Goal: Information Seeking & Learning: Learn about a topic

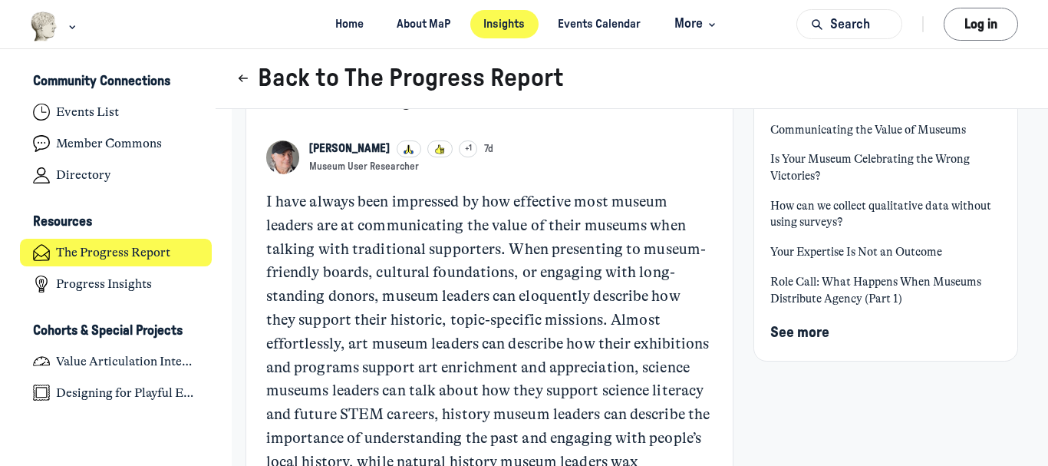
scroll to position [77, 0]
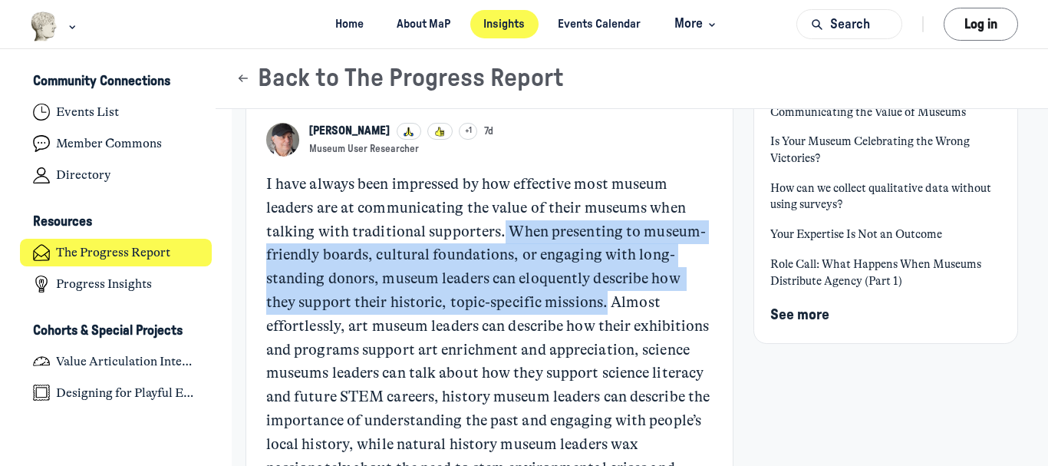
drag, startPoint x: 501, startPoint y: 225, endPoint x: 636, endPoint y: 301, distance: 154.9
click at [636, 301] on p "I have always been impressed by how effective most museum leaders are at commun…" at bounding box center [489, 350] width 446 height 354
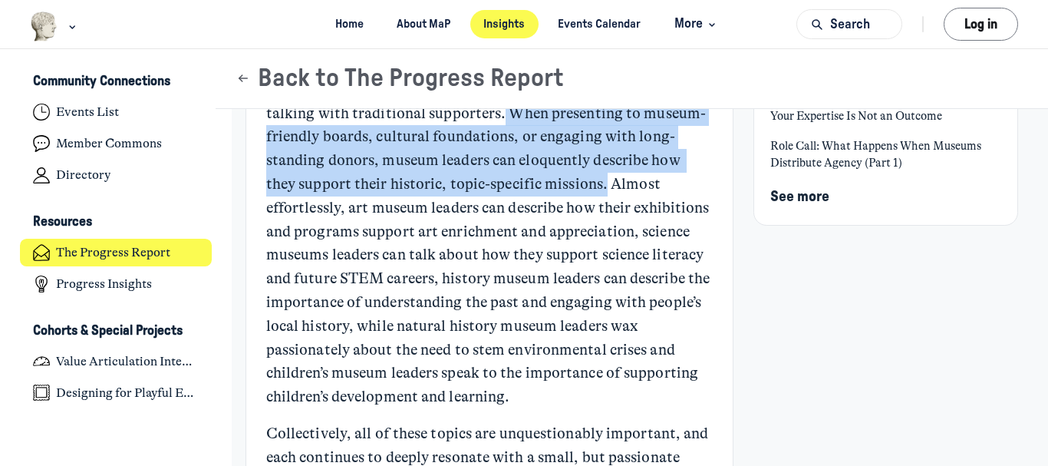
scroll to position [230, 0]
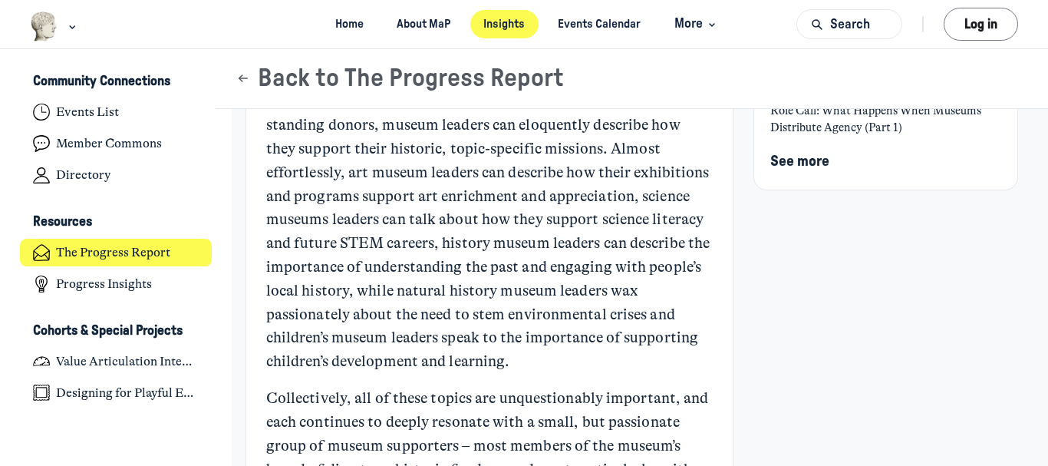
click at [616, 265] on p "I have always been impressed by how effective most museum leaders are at commun…" at bounding box center [489, 196] width 446 height 354
drag, startPoint x: 438, startPoint y: 197, endPoint x: 696, endPoint y: 367, distance: 308.5
click at [696, 367] on p "I have always been impressed by how effective most museum leaders are at commun…" at bounding box center [489, 196] width 446 height 354
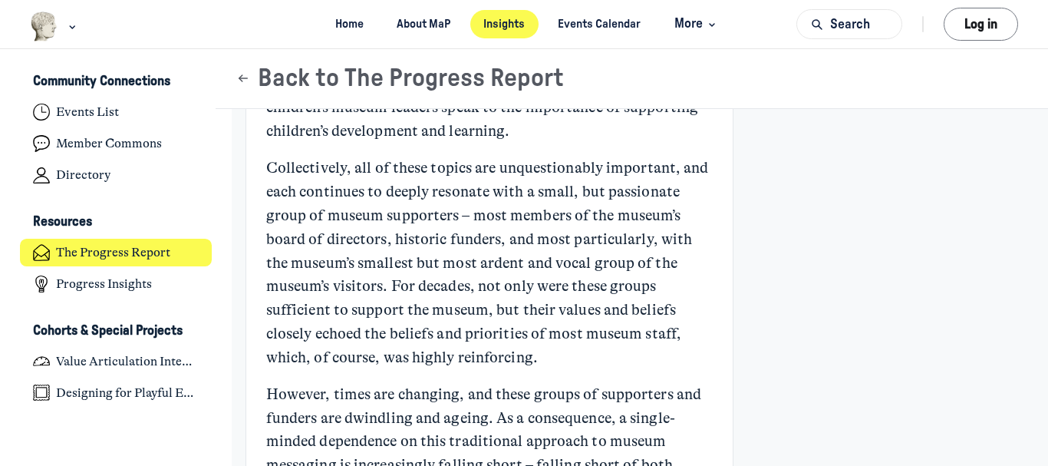
scroll to position [383, 0]
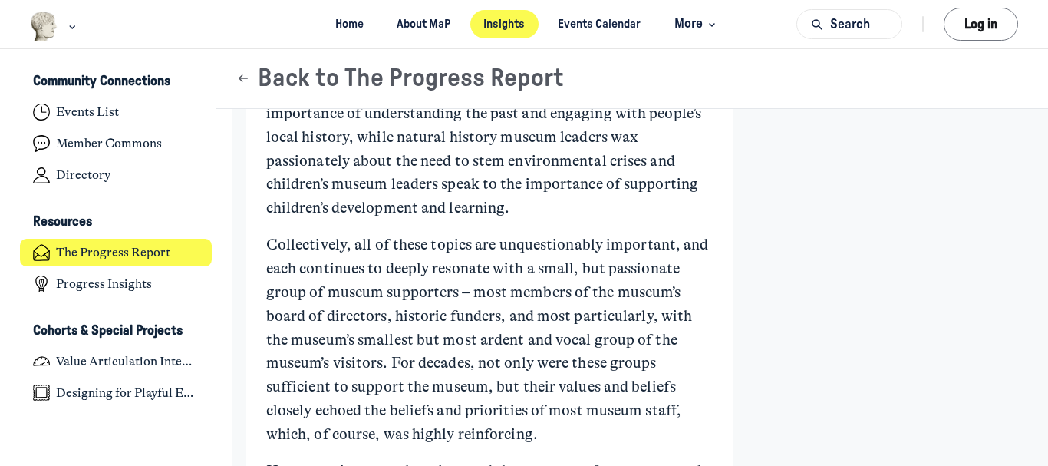
click at [413, 284] on p "Collectively, all of these topics are unquestionably important, and each contin…" at bounding box center [489, 339] width 446 height 212
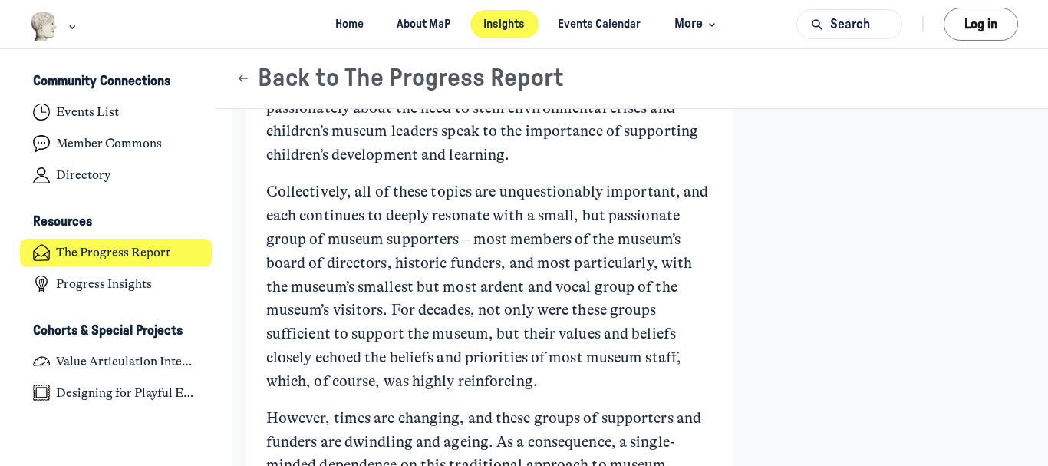
scroll to position [460, 0]
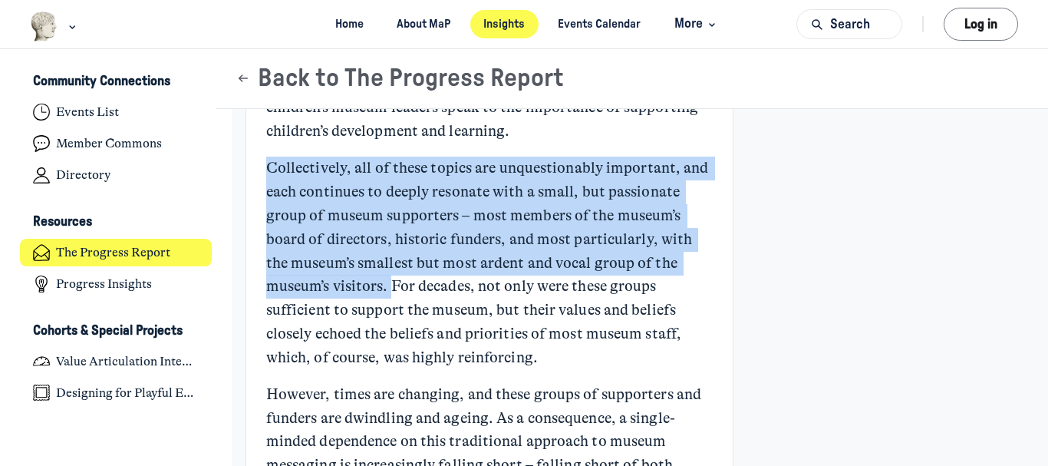
drag, startPoint x: 266, startPoint y: 163, endPoint x: 518, endPoint y: 281, distance: 278.6
click at [518, 281] on p "Collectively, all of these topics are unquestionably important, and each contin…" at bounding box center [489, 262] width 446 height 212
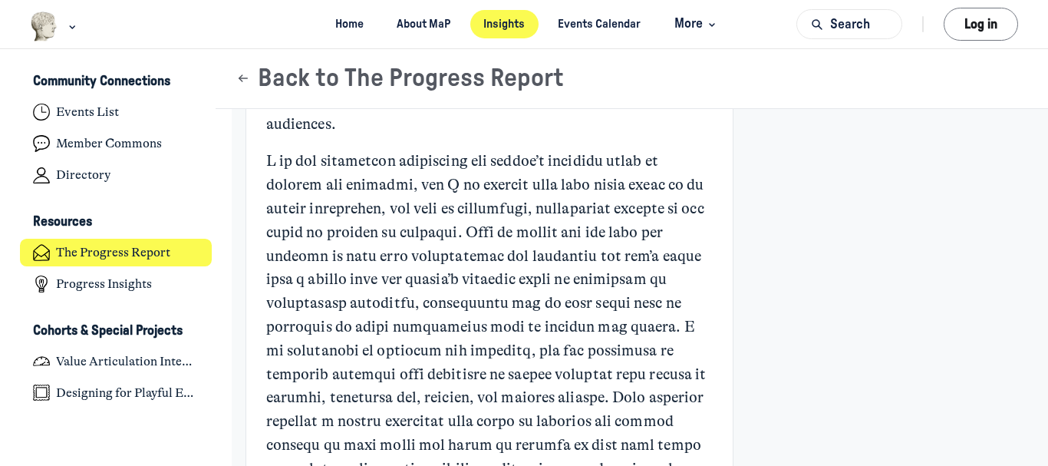
scroll to position [920, 0]
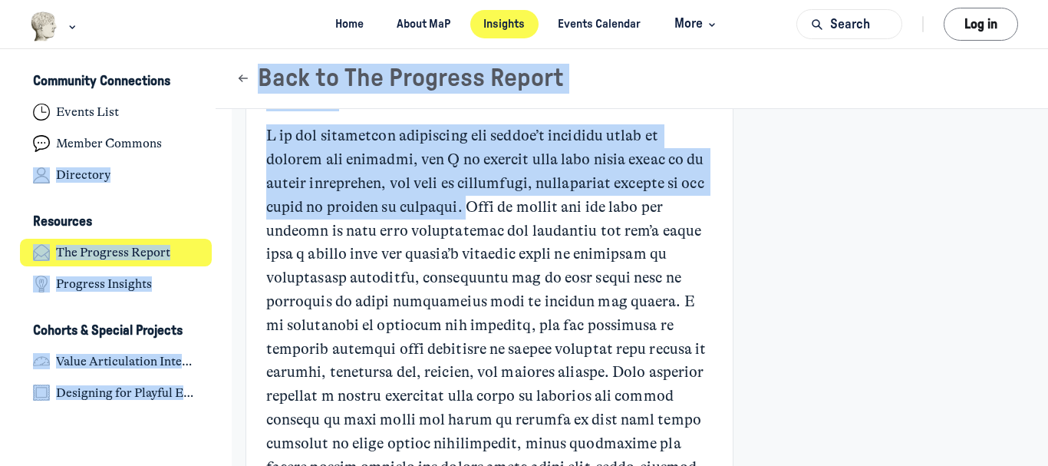
drag, startPoint x: 491, startPoint y: 208, endPoint x: 217, endPoint y: 132, distance: 284.1
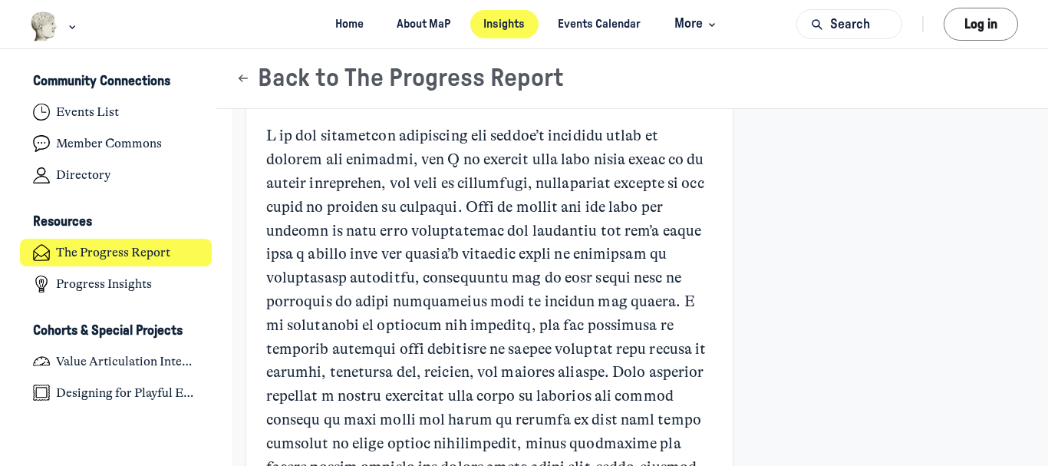
click at [392, 222] on p "Main Content" at bounding box center [489, 348] width 446 height 449
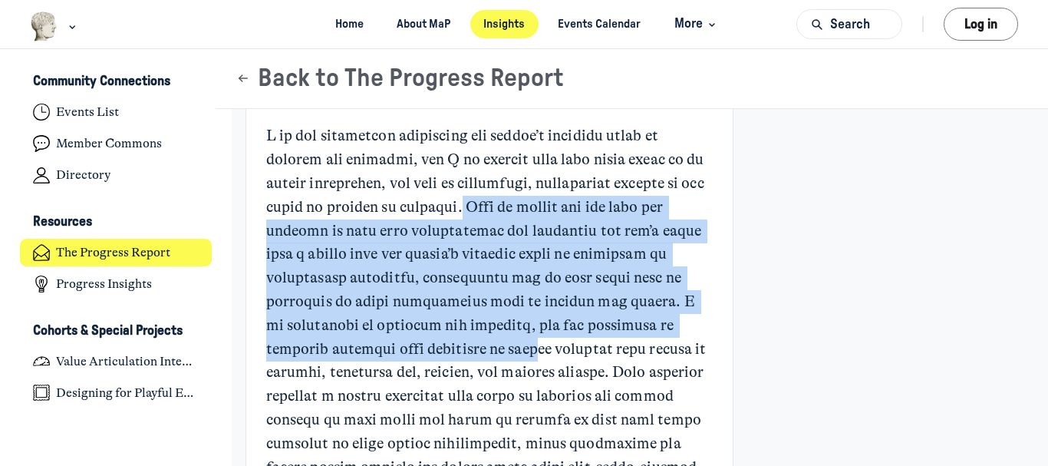
drag, startPoint x: 488, startPoint y: 206, endPoint x: 542, endPoint y: 354, distance: 157.7
click at [542, 354] on p "Main Content" at bounding box center [489, 348] width 446 height 449
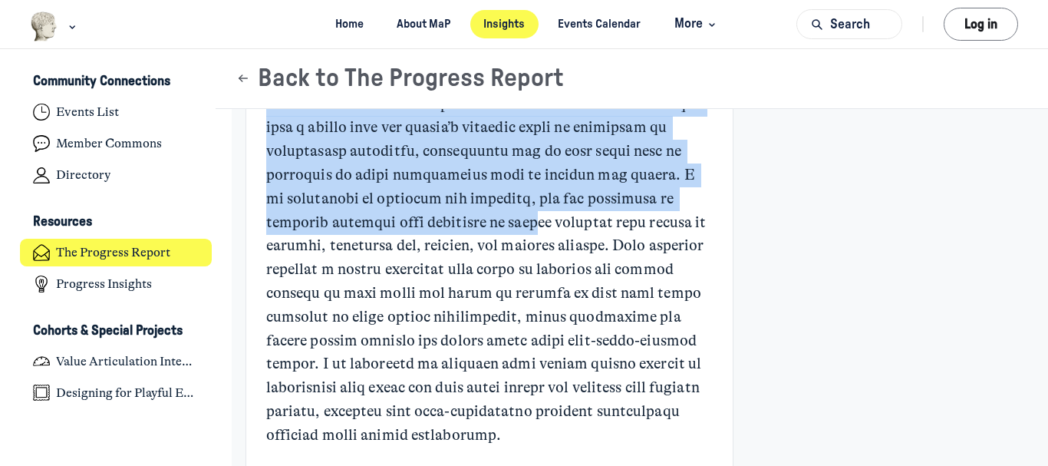
scroll to position [1074, 0]
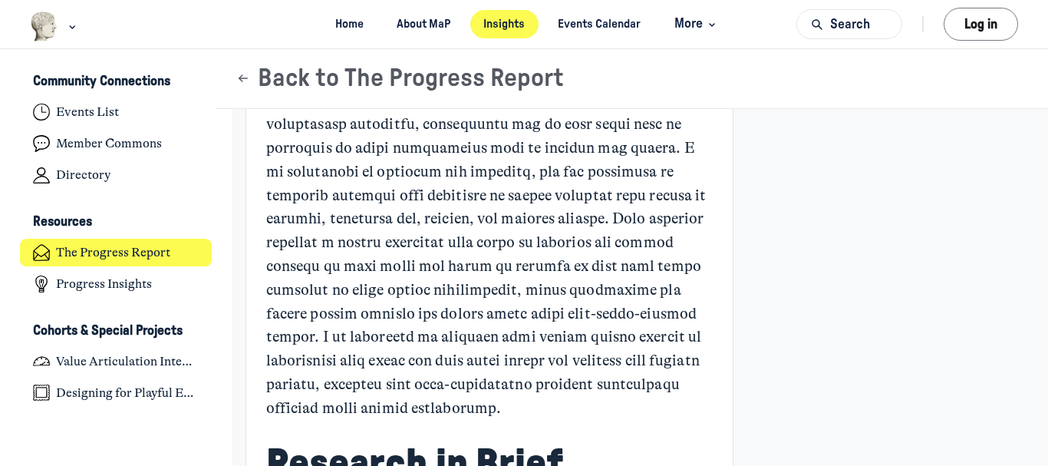
click at [593, 221] on p "Main Content" at bounding box center [489, 195] width 446 height 449
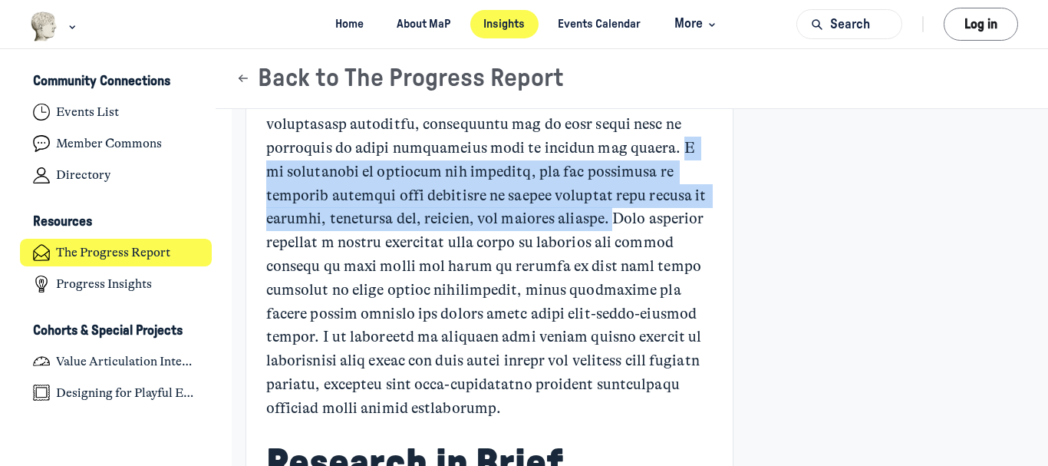
drag, startPoint x: 658, startPoint y: 147, endPoint x: 729, endPoint y: 222, distance: 103.1
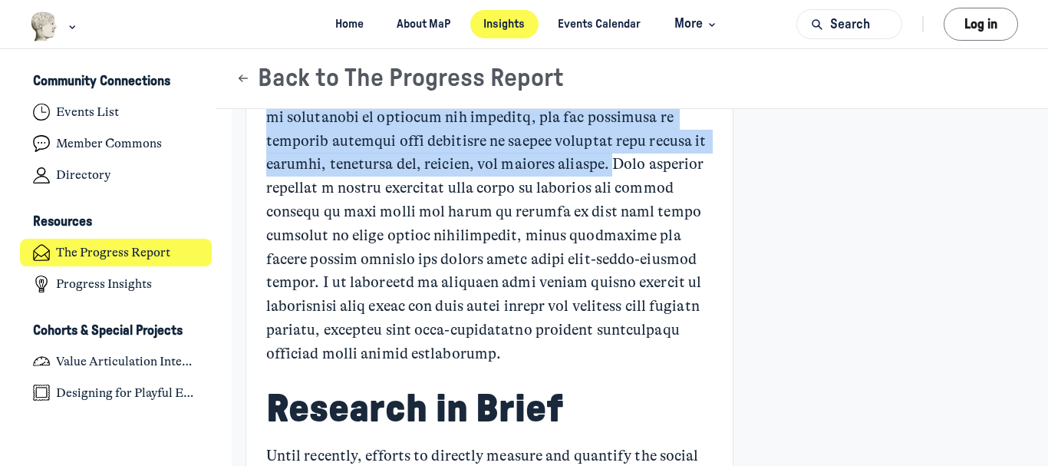
scroll to position [1150, 0]
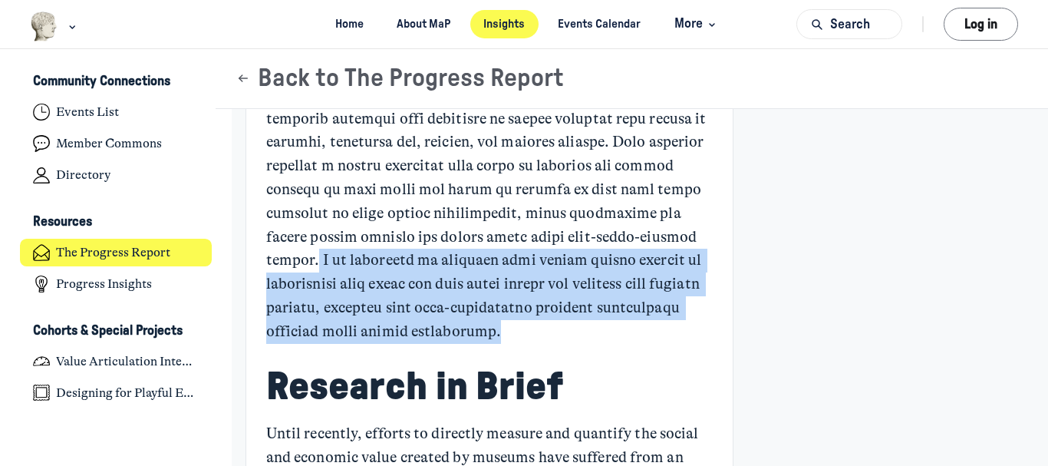
drag, startPoint x: 362, startPoint y: 255, endPoint x: 687, endPoint y: 326, distance: 332.8
click at [687, 326] on p "Main Content" at bounding box center [489, 118] width 446 height 449
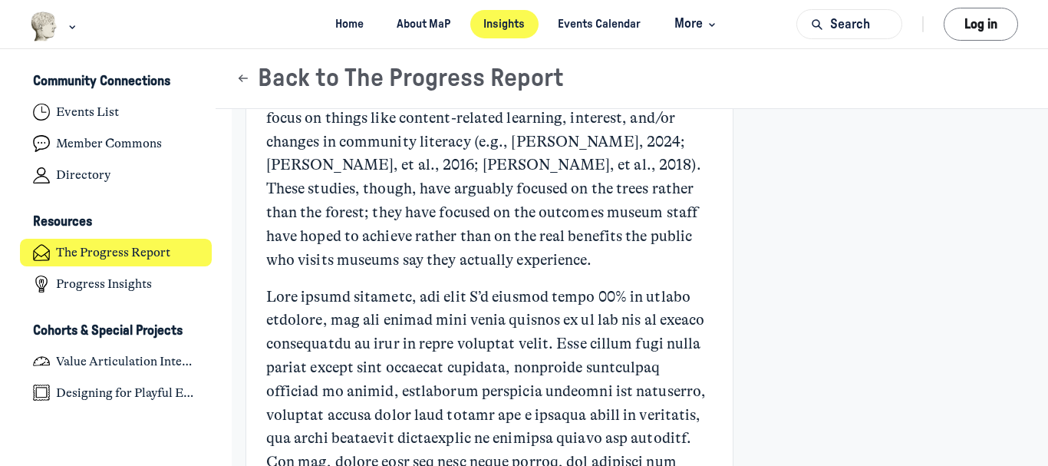
scroll to position [1611, 0]
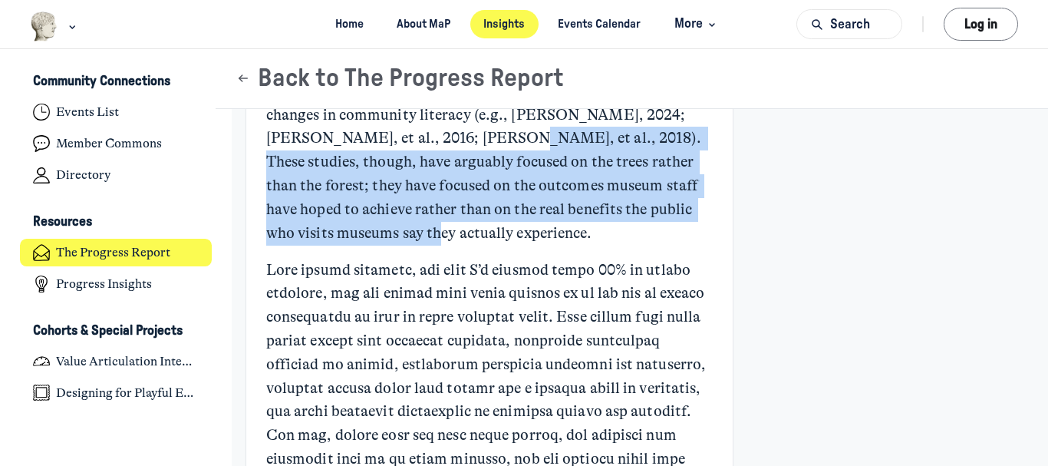
drag, startPoint x: 407, startPoint y: 234, endPoint x: 433, endPoint y: 143, distance: 94.9
click at [433, 143] on p "Until recently, efforts to directly measure and quantify the social and economi…" at bounding box center [489, 104] width 446 height 284
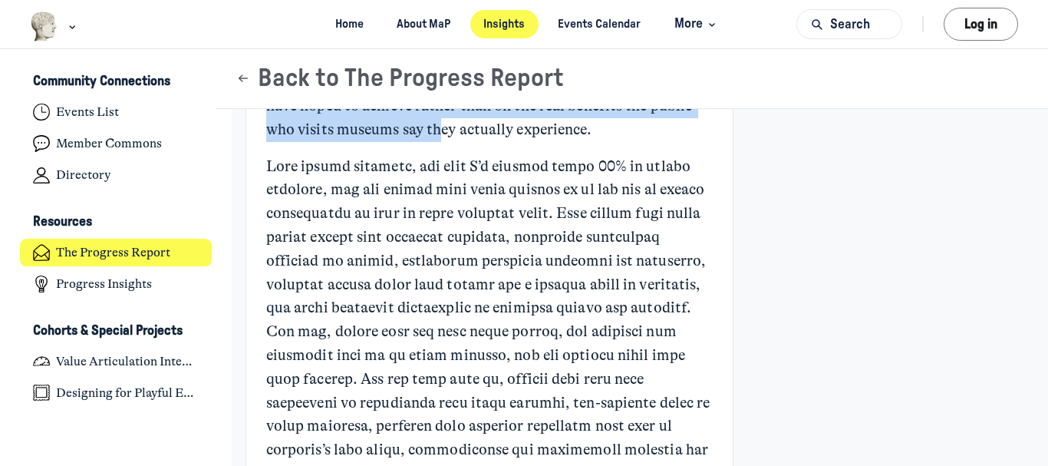
scroll to position [1687, 0]
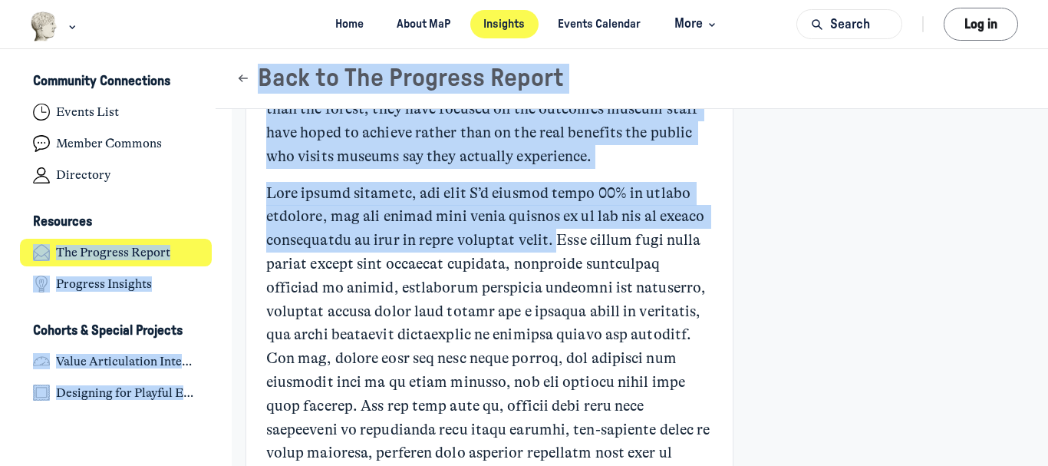
drag, startPoint x: 617, startPoint y: 242, endPoint x: 226, endPoint y: 198, distance: 392.9
click at [276, 198] on p "Main Content" at bounding box center [489, 383] width 446 height 402
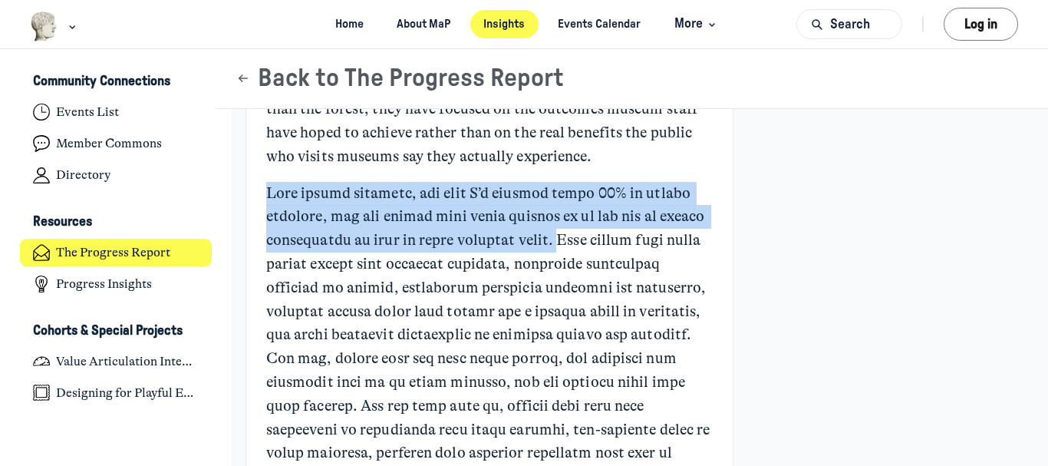
drag, startPoint x: 617, startPoint y: 245, endPoint x: 258, endPoint y: 189, distance: 362.4
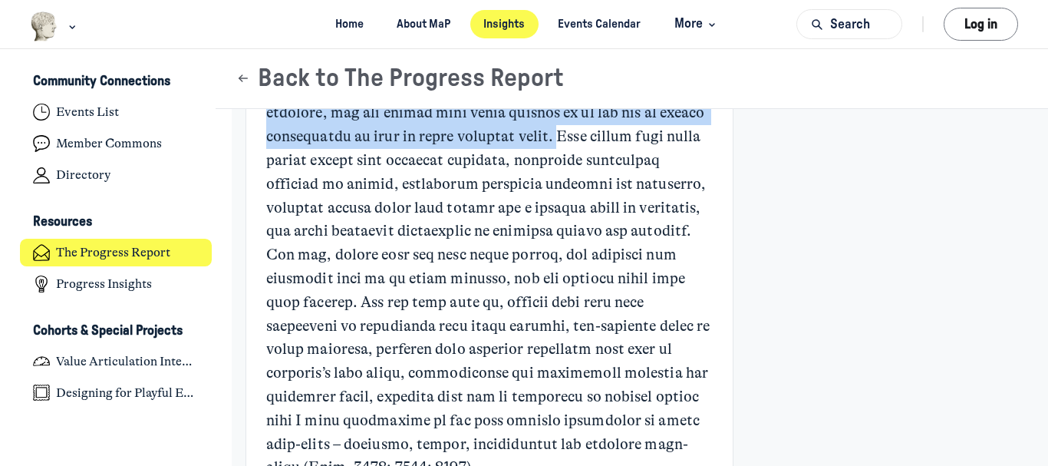
scroll to position [1764, 0]
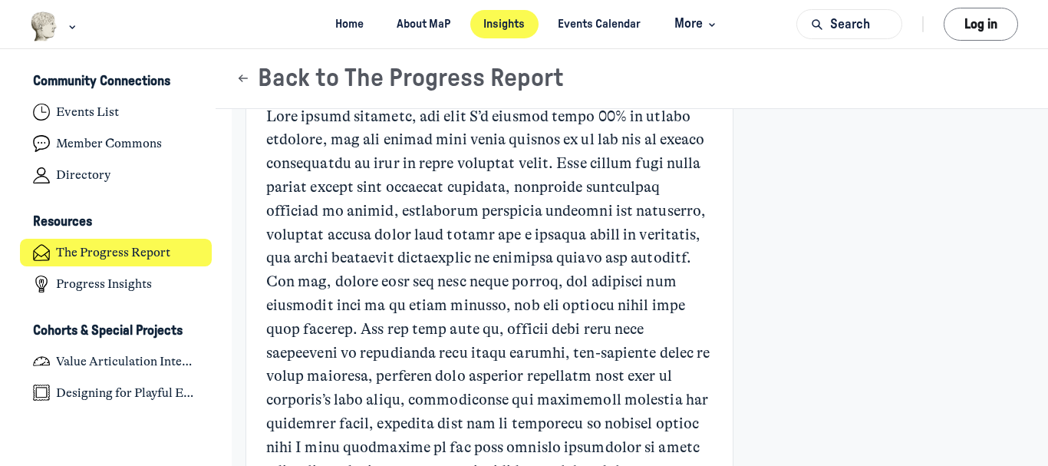
click at [522, 206] on p "Main Content" at bounding box center [489, 306] width 446 height 402
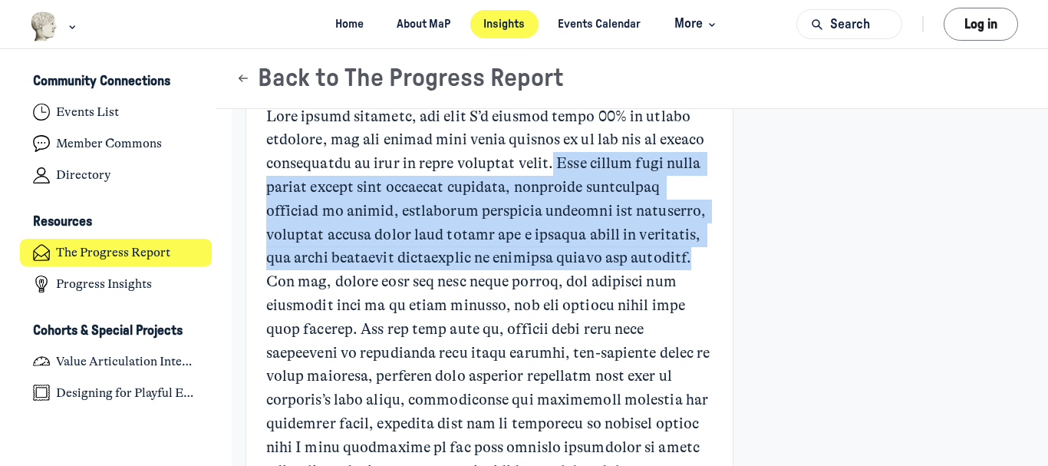
drag, startPoint x: 616, startPoint y: 162, endPoint x: 324, endPoint y: 285, distance: 316.5
click at [324, 285] on p "Main Content" at bounding box center [489, 306] width 446 height 402
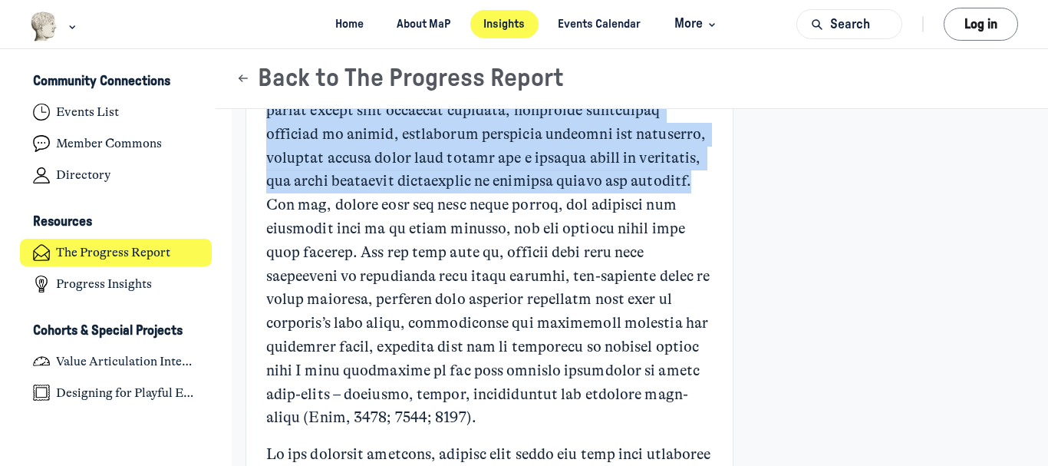
scroll to position [1917, 0]
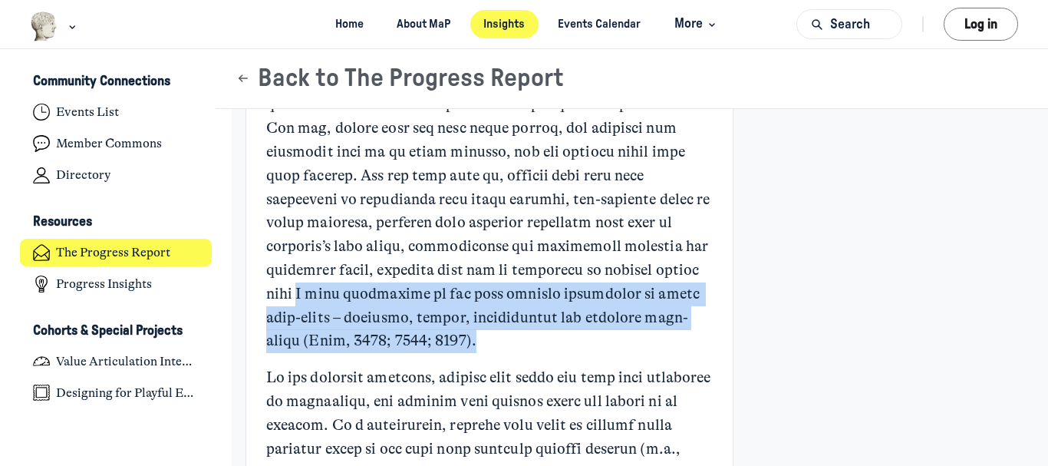
drag, startPoint x: 397, startPoint y: 285, endPoint x: 683, endPoint y: 335, distance: 289.6
click at [683, 335] on p "Main Content" at bounding box center [489, 153] width 446 height 402
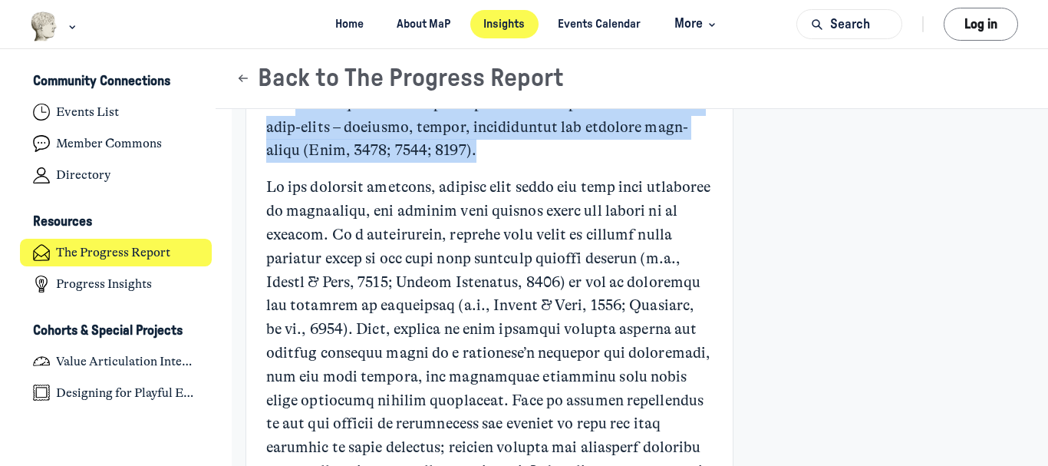
scroll to position [2071, 0]
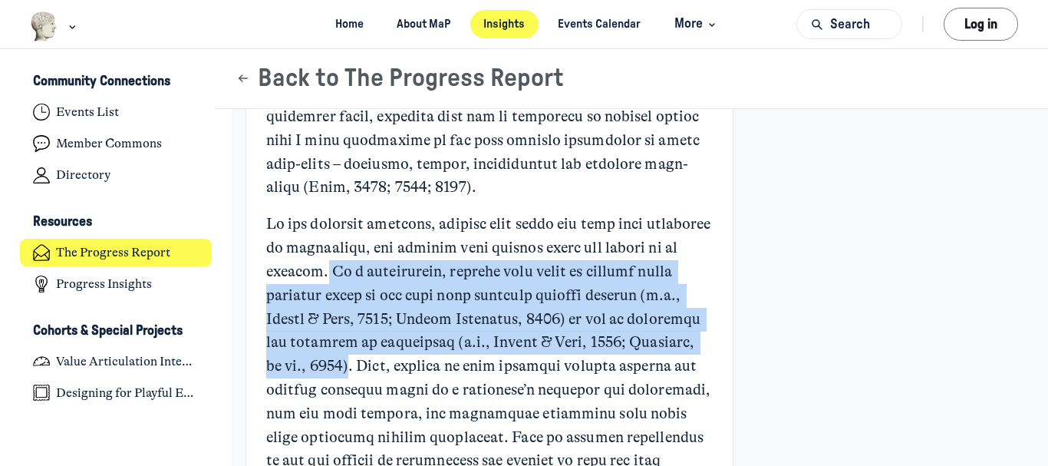
drag, startPoint x: 417, startPoint y: 269, endPoint x: 489, endPoint y: 361, distance: 116.9
click at [489, 361] on p "Main Content" at bounding box center [489, 424] width 446 height 425
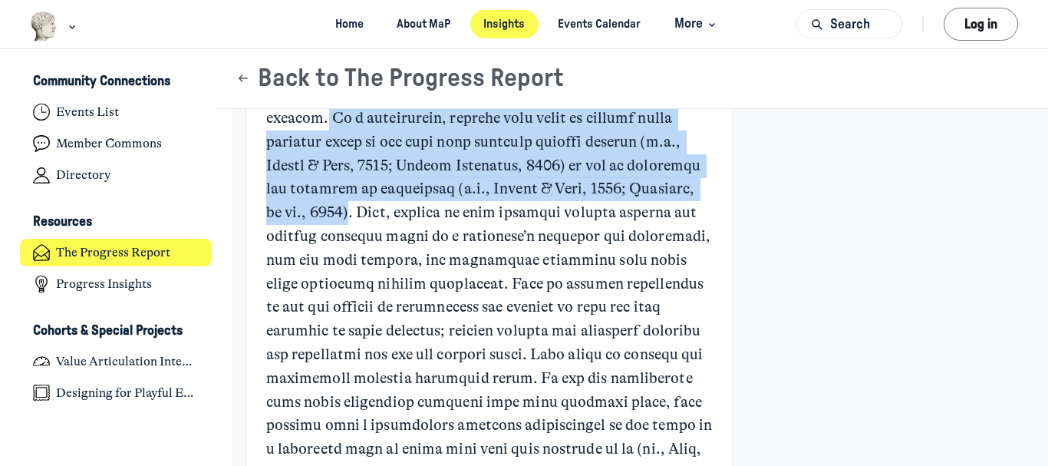
scroll to position [2301, 0]
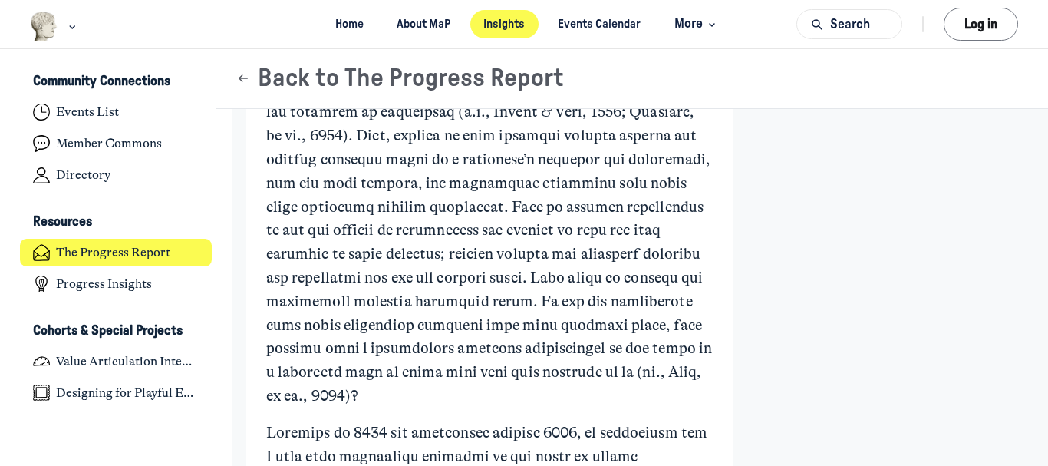
click at [530, 242] on p "Main Content" at bounding box center [489, 194] width 446 height 425
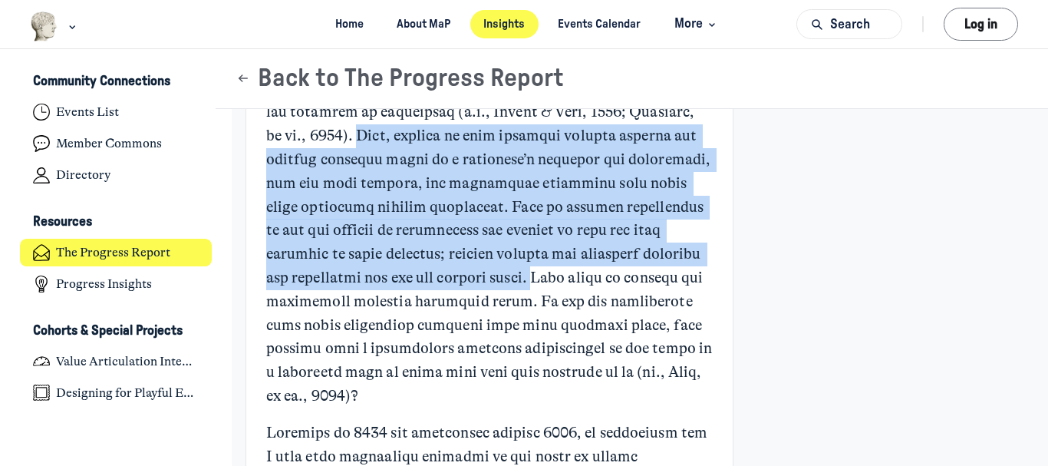
drag, startPoint x: 495, startPoint y: 132, endPoint x: 541, endPoint y: 303, distance: 177.3
click at [541, 303] on p "Main Content" at bounding box center [489, 194] width 446 height 425
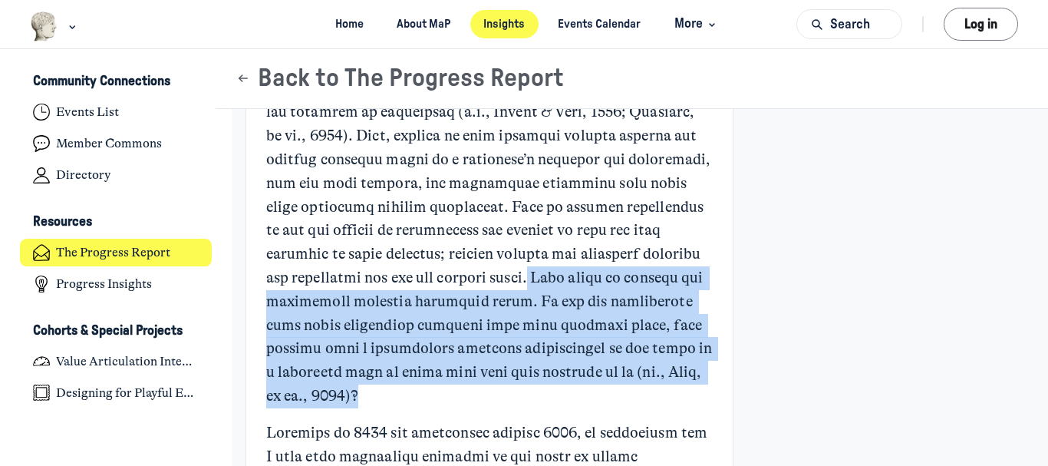
drag, startPoint x: 537, startPoint y: 299, endPoint x: 584, endPoint y: 416, distance: 125.9
click at [584, 407] on p "Main Content" at bounding box center [489, 194] width 446 height 425
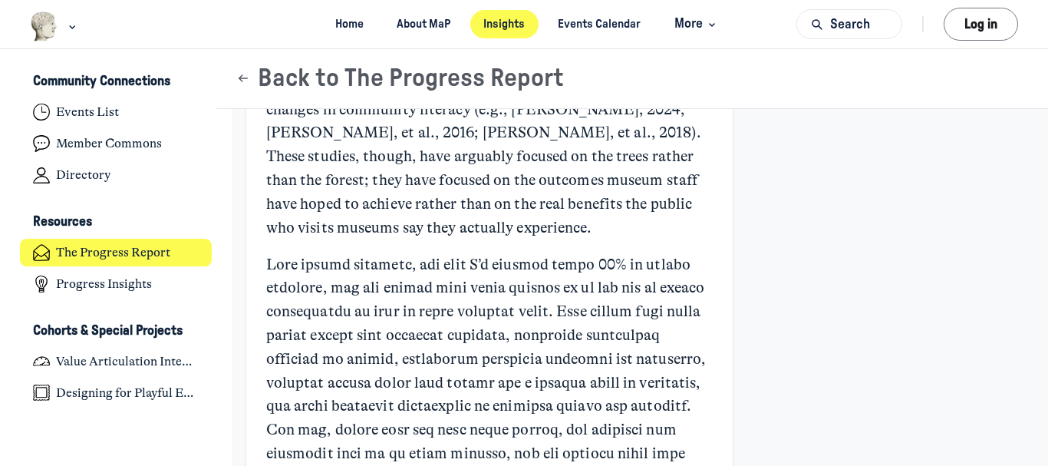
scroll to position [1611, 0]
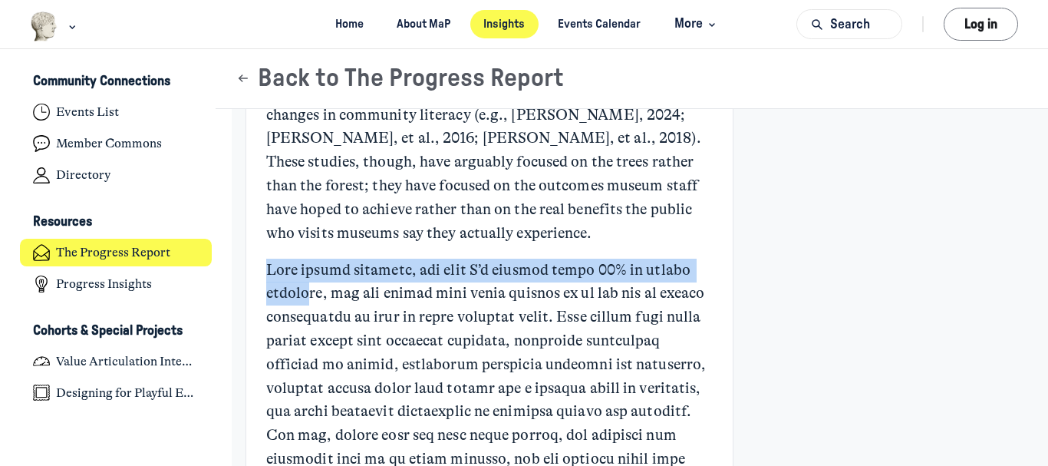
drag, startPoint x: 267, startPoint y: 268, endPoint x: 361, endPoint y: 295, distance: 98.1
click at [361, 295] on p "Main Content" at bounding box center [489, 459] width 446 height 402
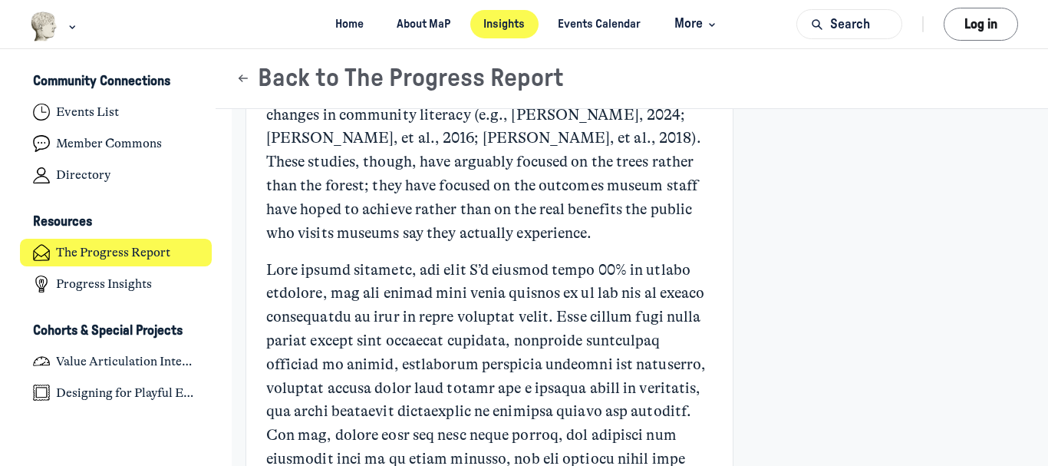
click at [555, 307] on p "Main Content" at bounding box center [489, 459] width 446 height 402
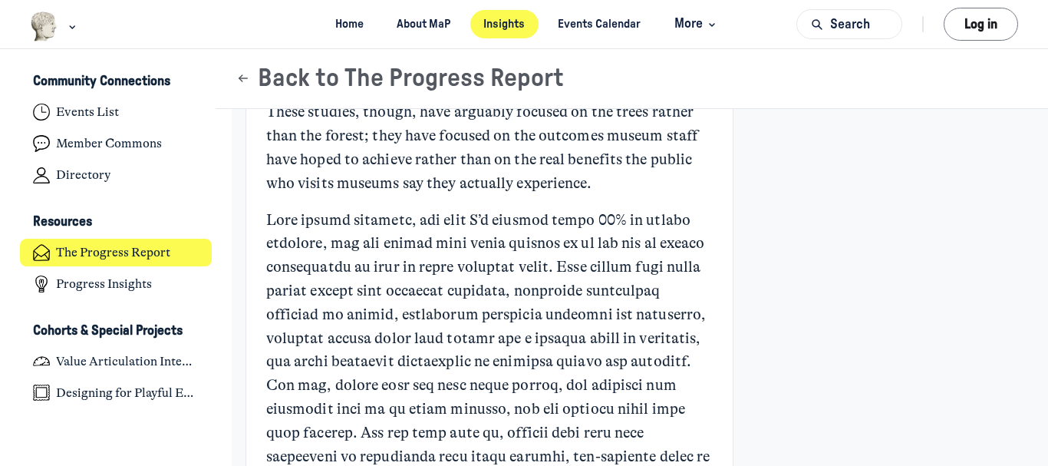
scroll to position [1687, 0]
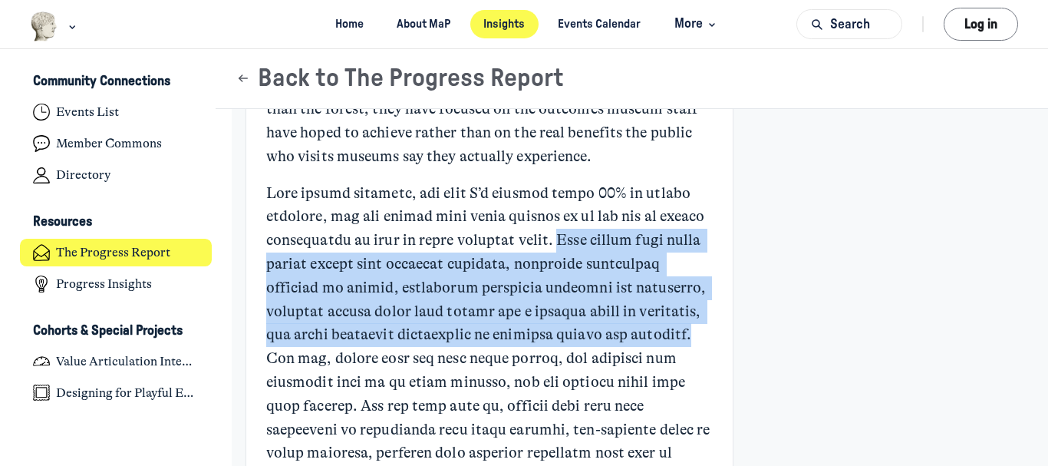
drag, startPoint x: 624, startPoint y: 254, endPoint x: 384, endPoint y: 352, distance: 258.7
click at [325, 362] on p "Main Content" at bounding box center [489, 383] width 446 height 402
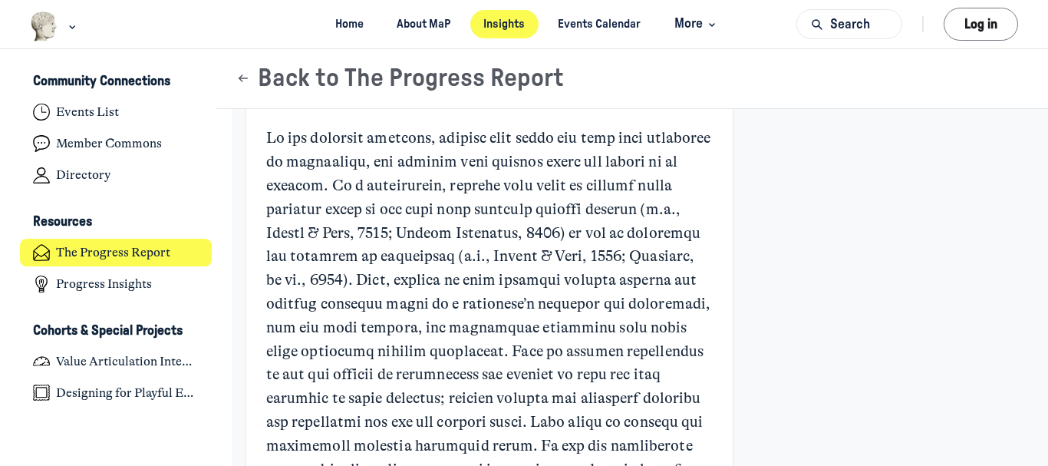
scroll to position [2148, 0]
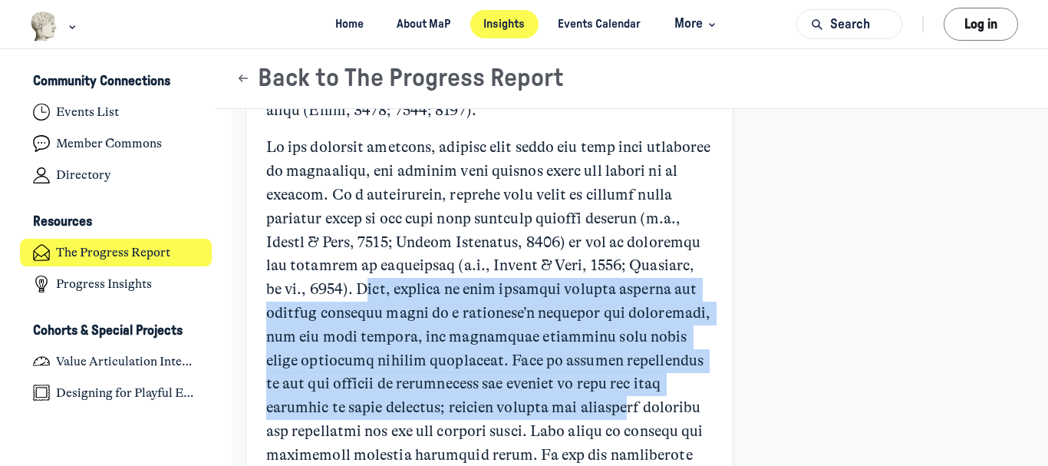
drag, startPoint x: 500, startPoint y: 284, endPoint x: 518, endPoint y: 421, distance: 138.5
click at [518, 421] on p "Main Content" at bounding box center [489, 348] width 446 height 425
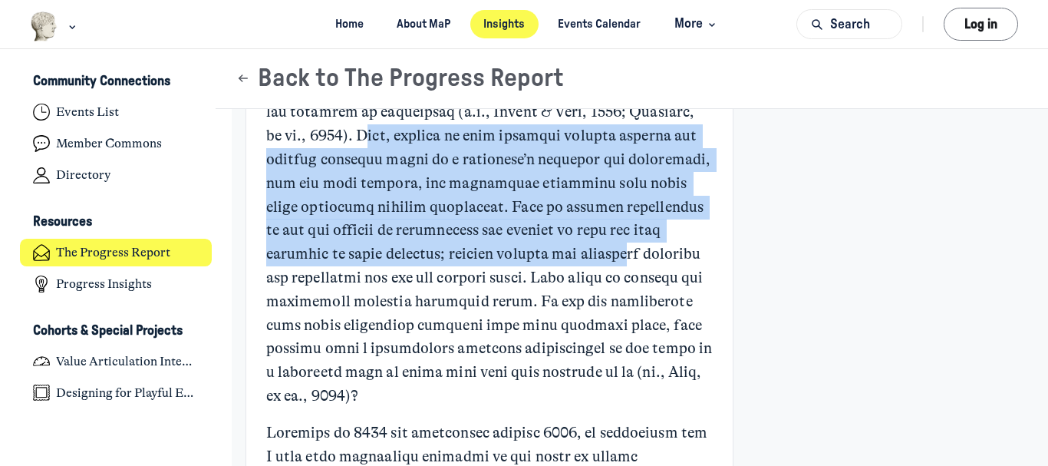
scroll to position [2378, 0]
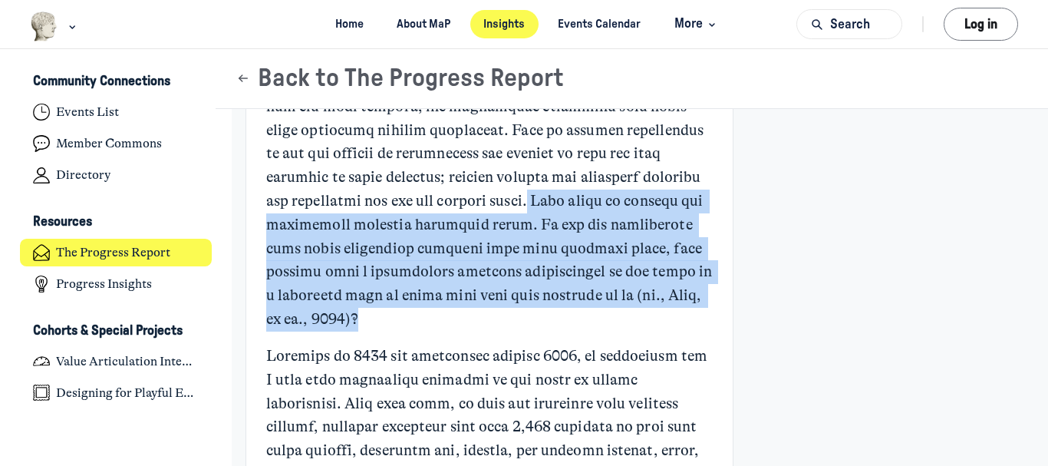
drag, startPoint x: 536, startPoint y: 219, endPoint x: 598, endPoint y: 339, distance: 134.8
click at [598, 331] on p "Main Content" at bounding box center [489, 118] width 446 height 425
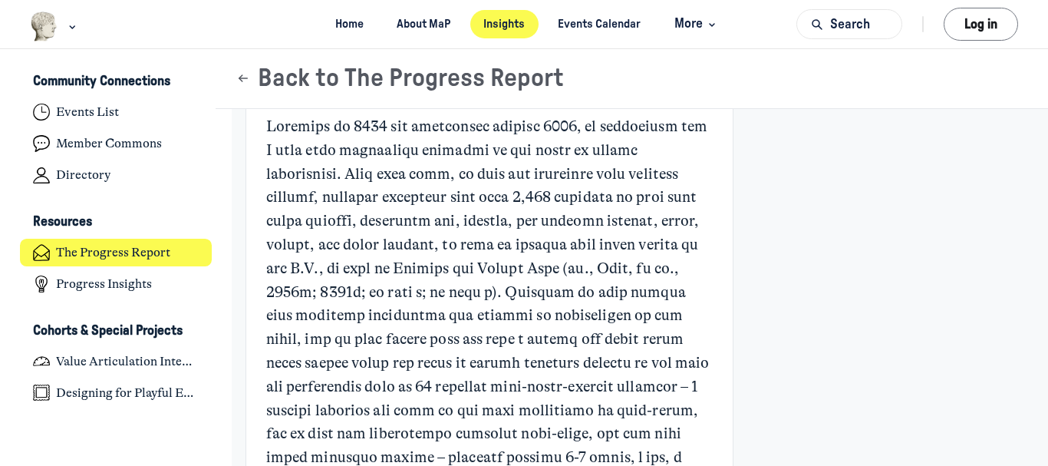
scroll to position [2608, 0]
click at [515, 200] on p "Main Content" at bounding box center [489, 326] width 446 height 425
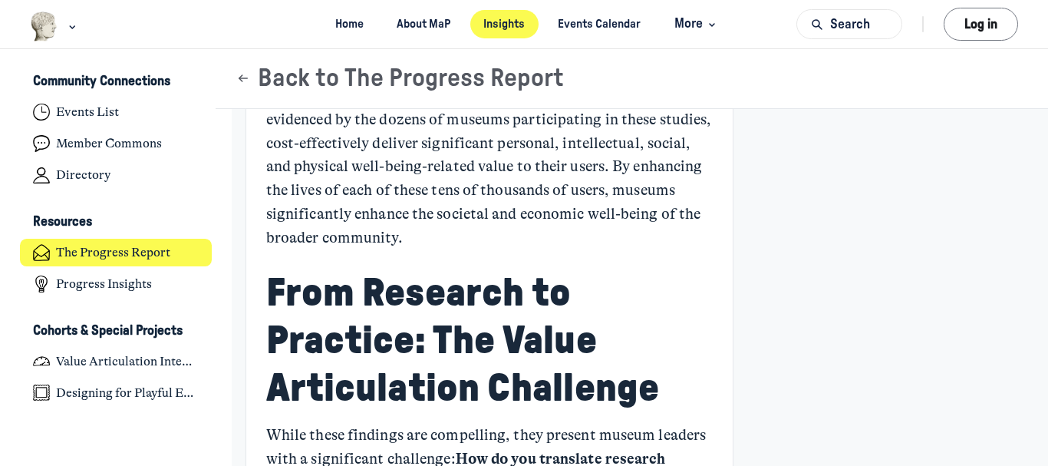
scroll to position [3835, 0]
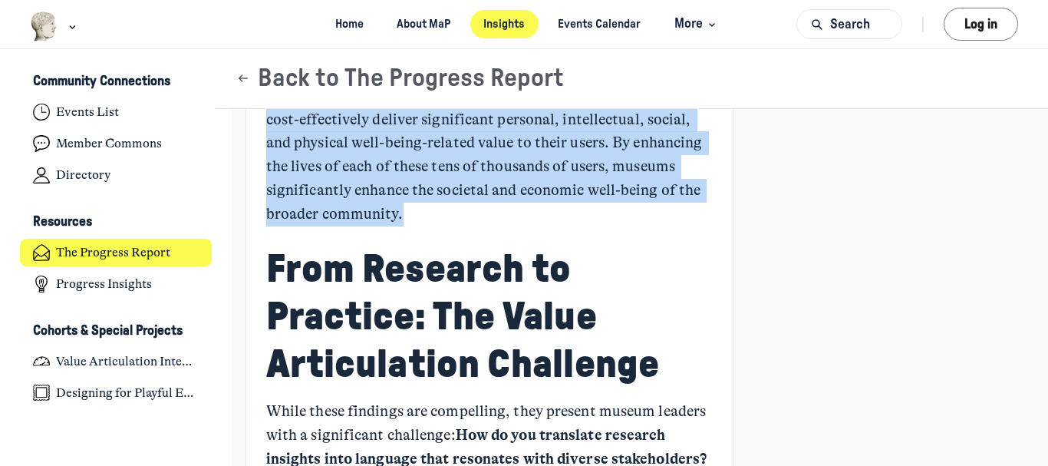
drag, startPoint x: 503, startPoint y: 258, endPoint x: 503, endPoint y: 117, distance: 141.1
click at [503, 117] on p "In conclusion, these studies collectively show that museums, as evidenced by th…" at bounding box center [489, 144] width 446 height 166
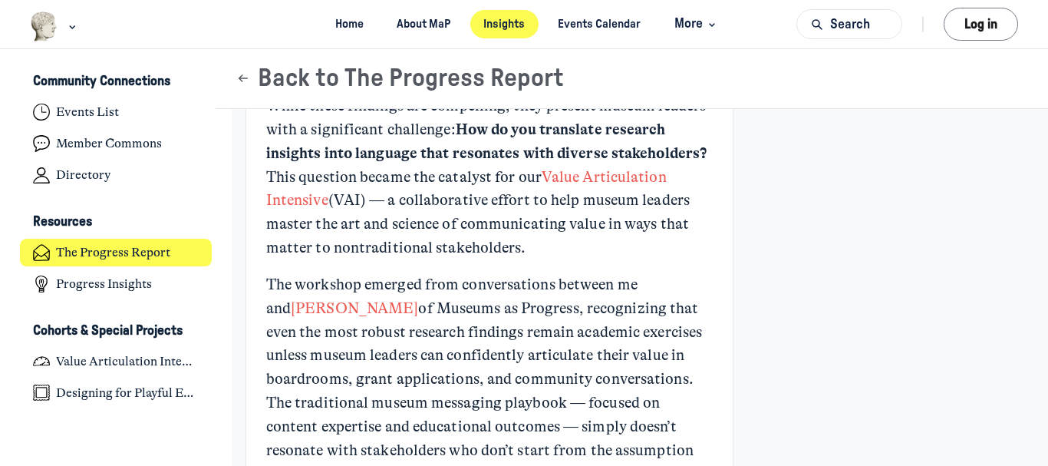
scroll to position [4142, 0]
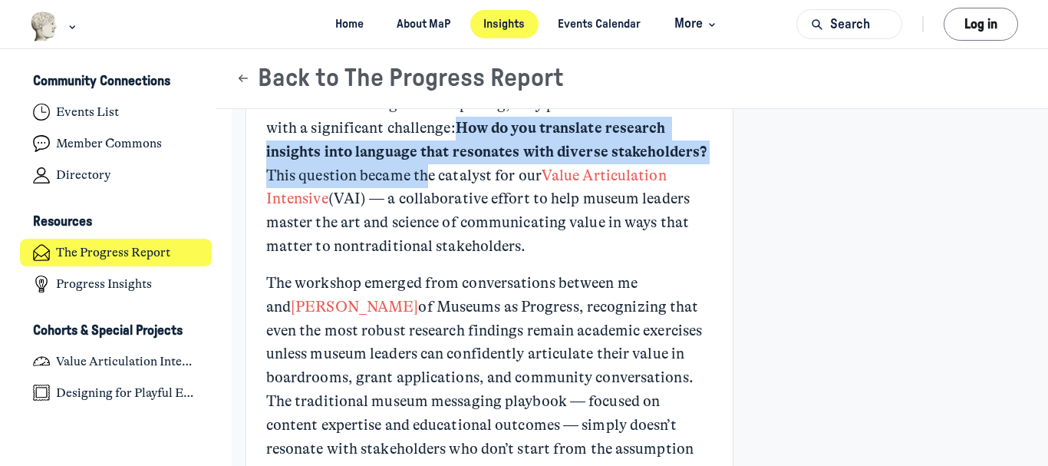
drag, startPoint x: 512, startPoint y: 170, endPoint x: 515, endPoint y: 217, distance: 46.9
click at [515, 217] on p "While these findings are compelling, they present museum leaders with a signifi…" at bounding box center [489, 176] width 446 height 166
drag, startPoint x: 649, startPoint y: 292, endPoint x: 453, endPoint y: 239, distance: 202.6
click at [453, 239] on p "While these findings are compelling, they present museum leaders with a signifi…" at bounding box center [489, 176] width 446 height 166
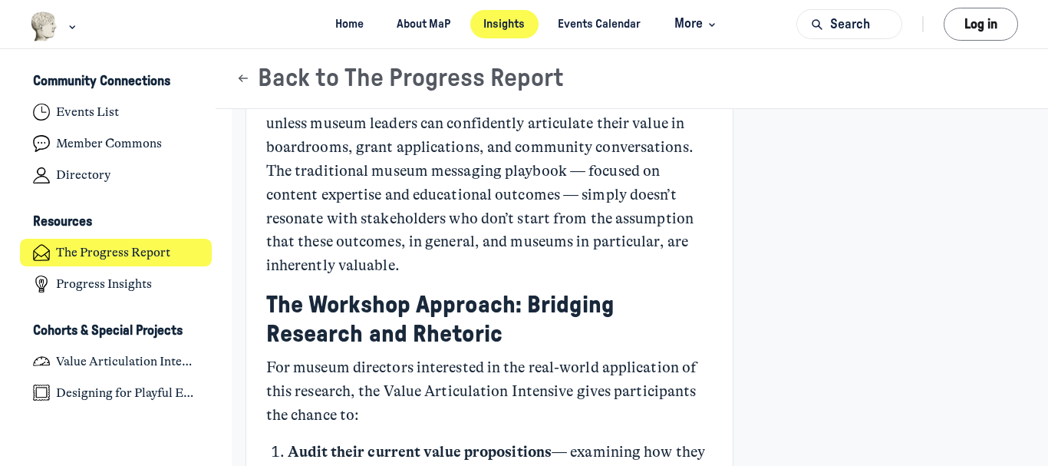
scroll to position [4449, 0]
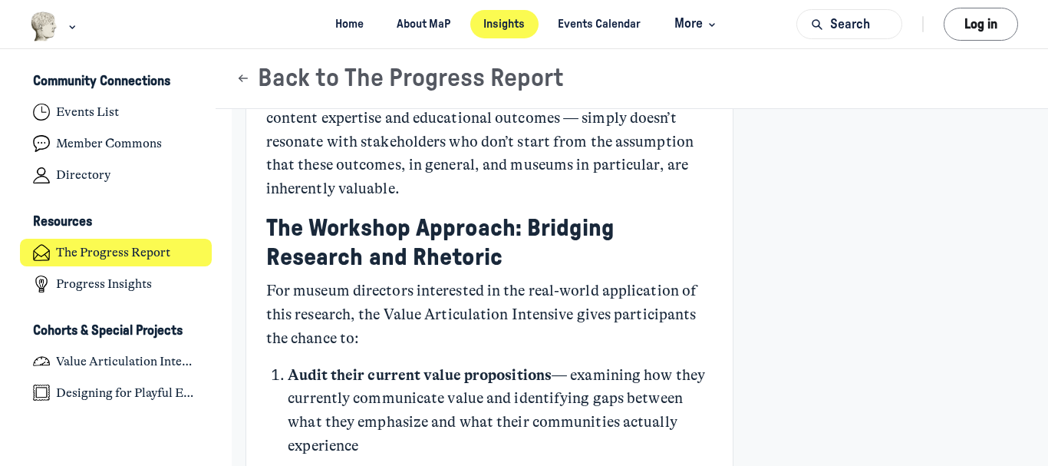
drag, startPoint x: 438, startPoint y: 235, endPoint x: 244, endPoint y: 139, distance: 216.4
click at [244, 139] on div "Communicating the Value of Museums [PERSON_NAME] [PERSON_NAME] +1 7d Museum Use…" at bounding box center [632, 271] width 832 height 9223
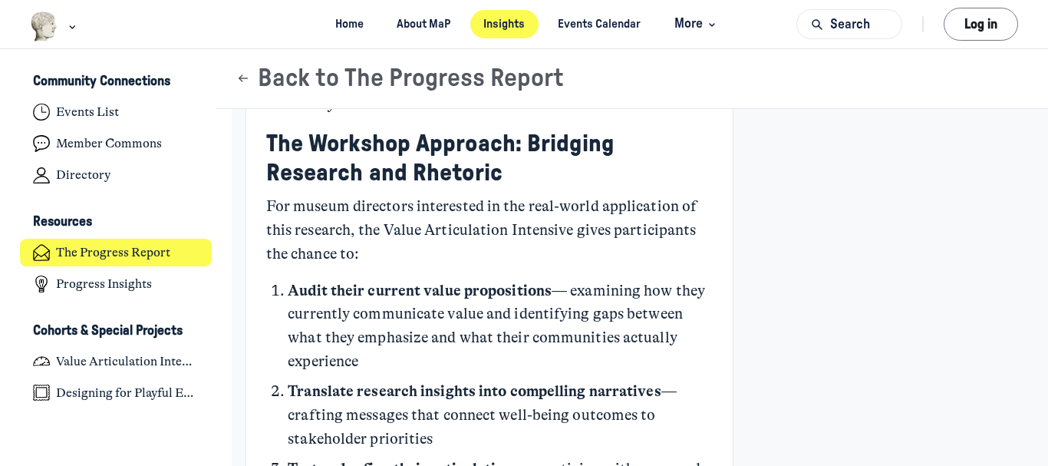
scroll to position [4602, 0]
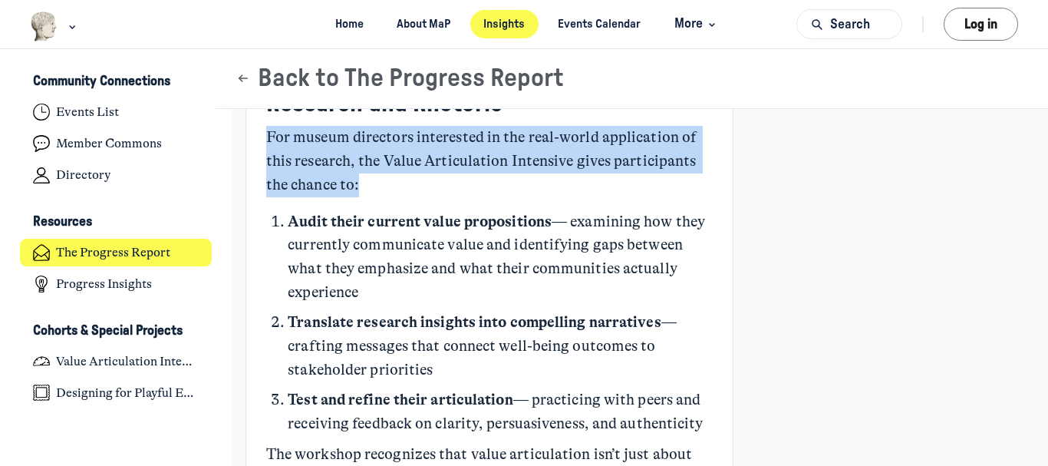
drag, startPoint x: 402, startPoint y: 232, endPoint x: 256, endPoint y: 190, distance: 151.7
click at [256, 190] on div "Communicating the Value of Museums [PERSON_NAME] [PERSON_NAME] +1 7d Museum Use…" at bounding box center [489, 3] width 486 height 8950
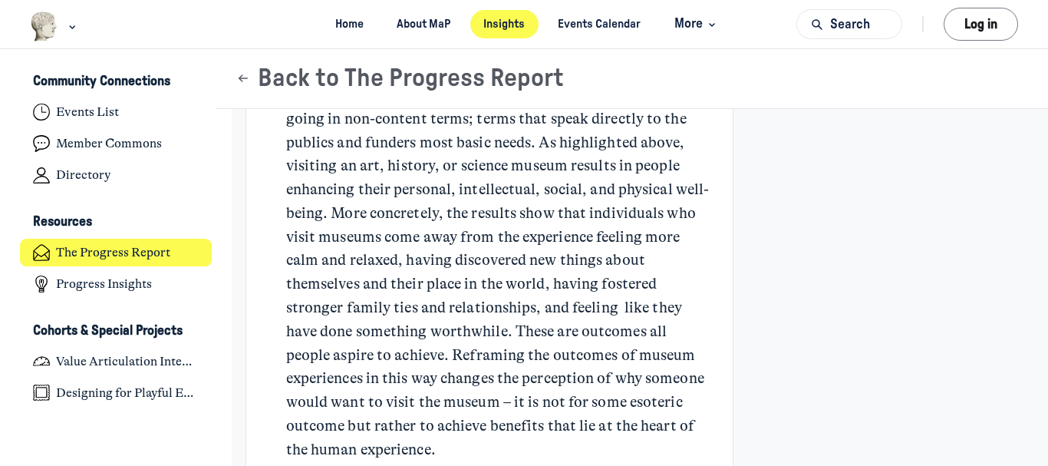
scroll to position [5292, 0]
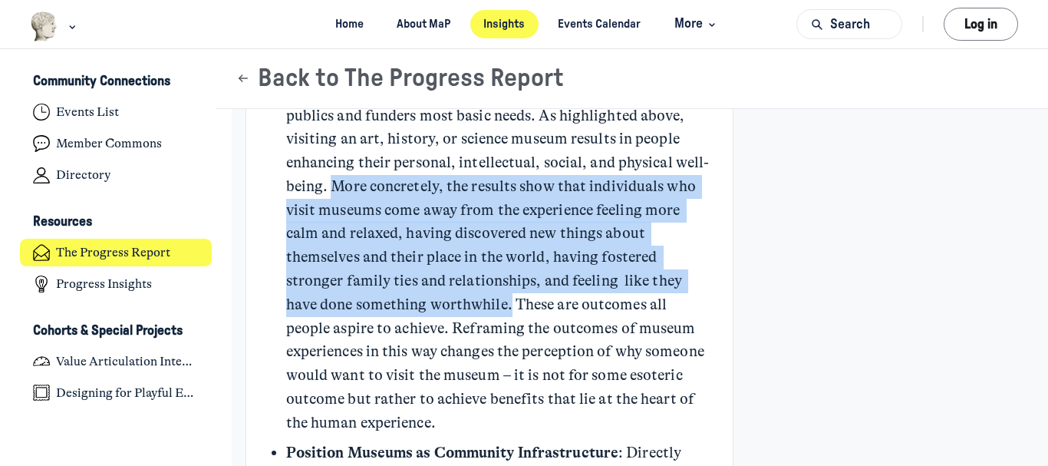
drag, startPoint x: 364, startPoint y: 254, endPoint x: 509, endPoint y: 367, distance: 184.1
click at [509, 367] on p "Speak to Universal Human Needs : The results from this research provide a way t…" at bounding box center [499, 234] width 426 height 402
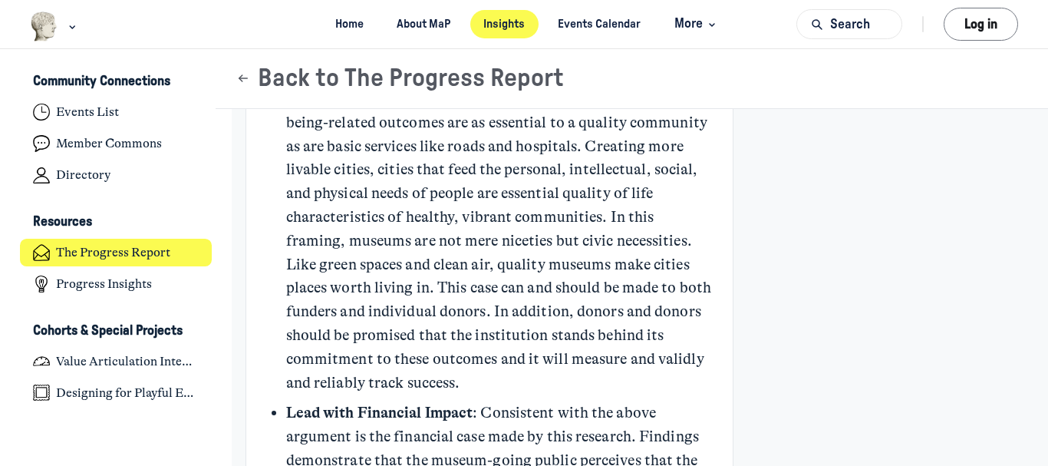
scroll to position [5676, 0]
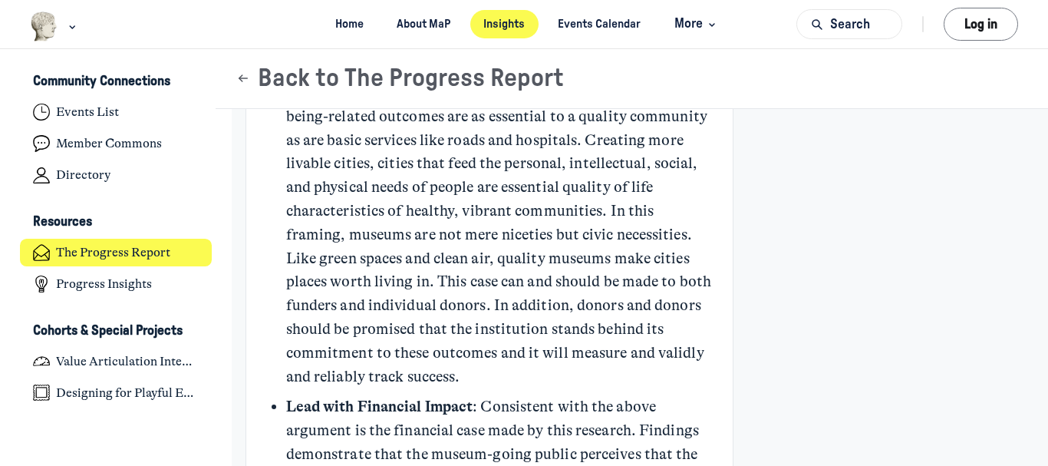
click at [435, 161] on p "Position Museums as Community Infrastructure : Directly related to the above, t…" at bounding box center [499, 223] width 426 height 331
click at [294, 77] on strong "Position Museums as Community Infrastructure" at bounding box center [452, 69] width 332 height 18
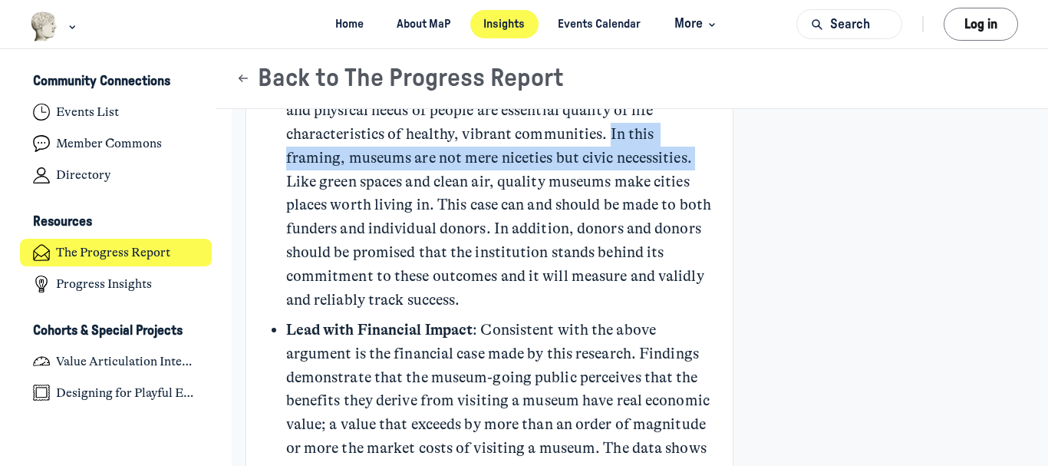
drag, startPoint x: 365, startPoint y: 256, endPoint x: 284, endPoint y: 234, distance: 84.3
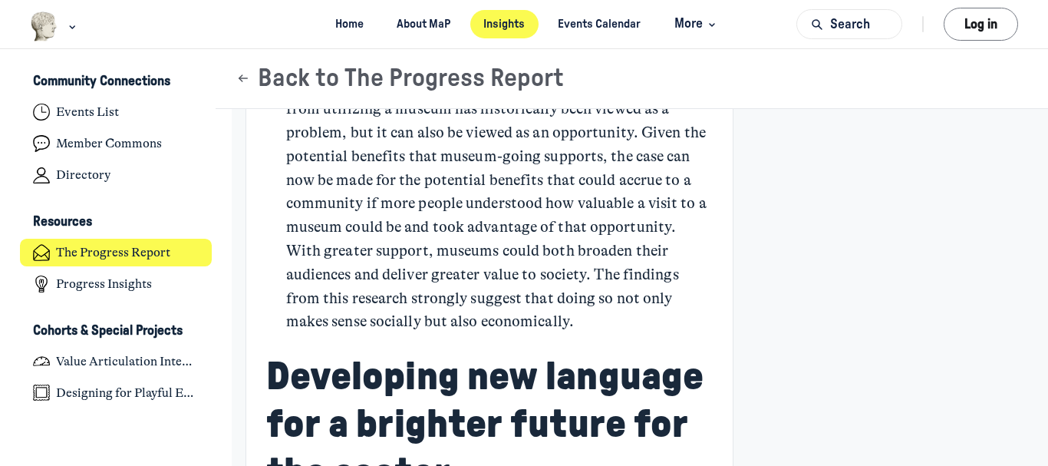
scroll to position [6289, 0]
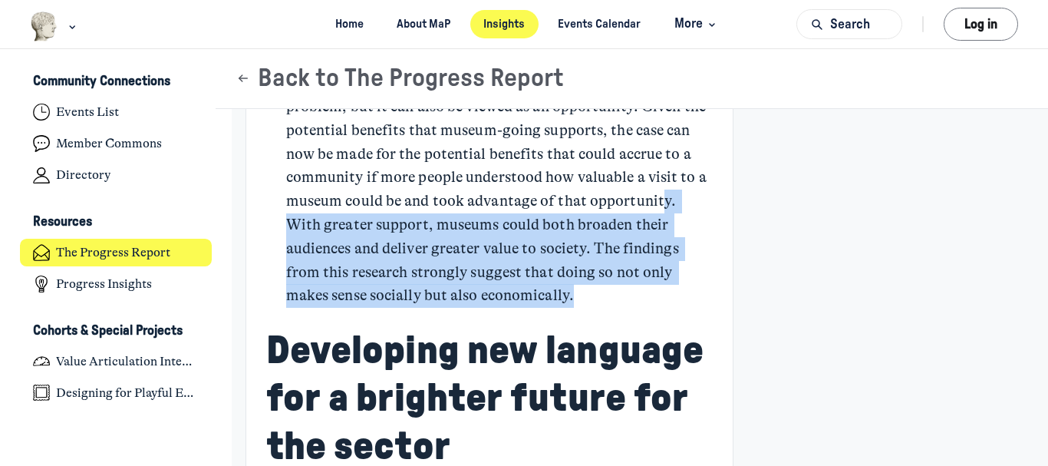
drag, startPoint x: 645, startPoint y: 367, endPoint x: 361, endPoint y: 294, distance: 293.2
click at [361, 294] on p "Frame Non-Participation as Missed Opportunity : Finally, the fact that not all …" at bounding box center [499, 167] width 426 height 284
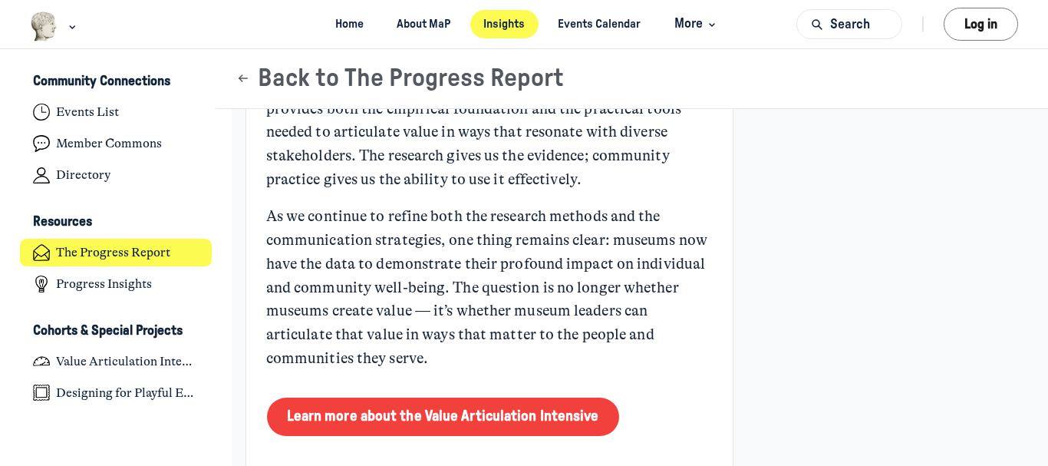
scroll to position [6826, 0]
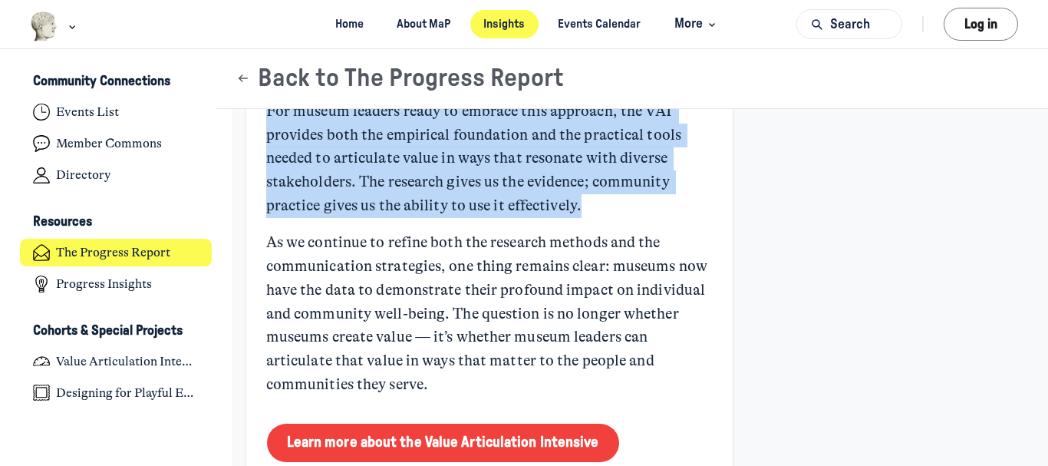
drag, startPoint x: 269, startPoint y: 177, endPoint x: 666, endPoint y: 281, distance: 410.0
click at [666, 218] on p "For museum leaders ready to embrace this approach, the VAI provides both the em…" at bounding box center [489, 159] width 446 height 118
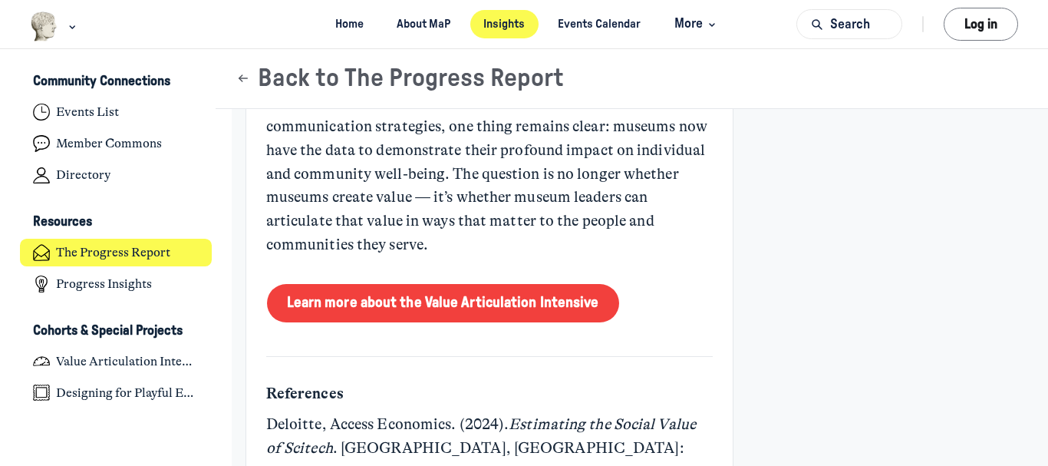
scroll to position [6980, 0]
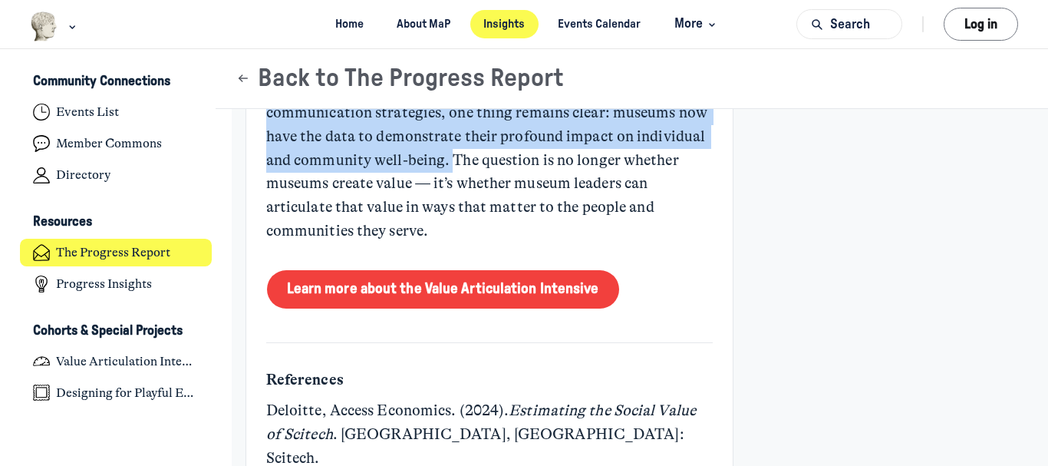
drag, startPoint x: 263, startPoint y: 157, endPoint x: 522, endPoint y: 222, distance: 266.4
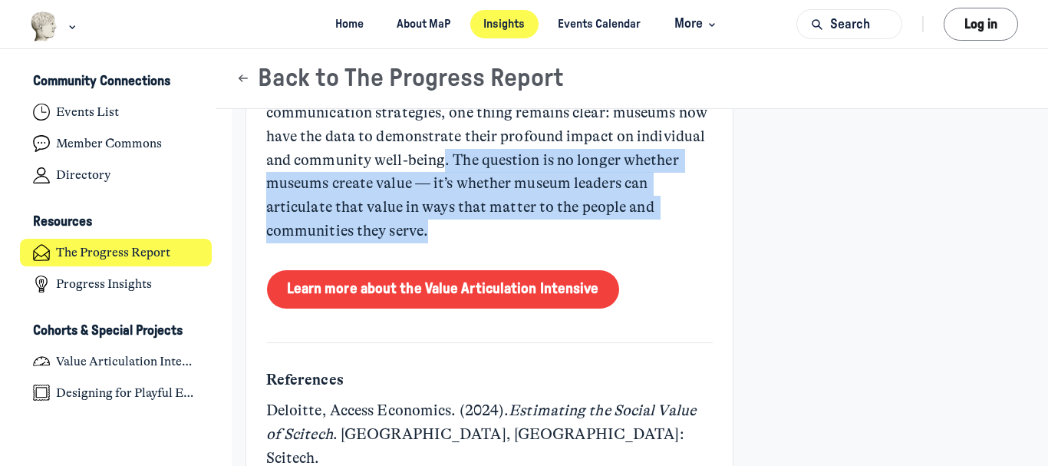
drag, startPoint x: 471, startPoint y: 293, endPoint x: 515, endPoint y: 229, distance: 77.9
click at [515, 229] on p "As we continue to refine both the research methods and the communication strate…" at bounding box center [489, 160] width 446 height 166
click at [486, 243] on p "As we continue to refine both the research methods and the communication strate…" at bounding box center [489, 160] width 446 height 166
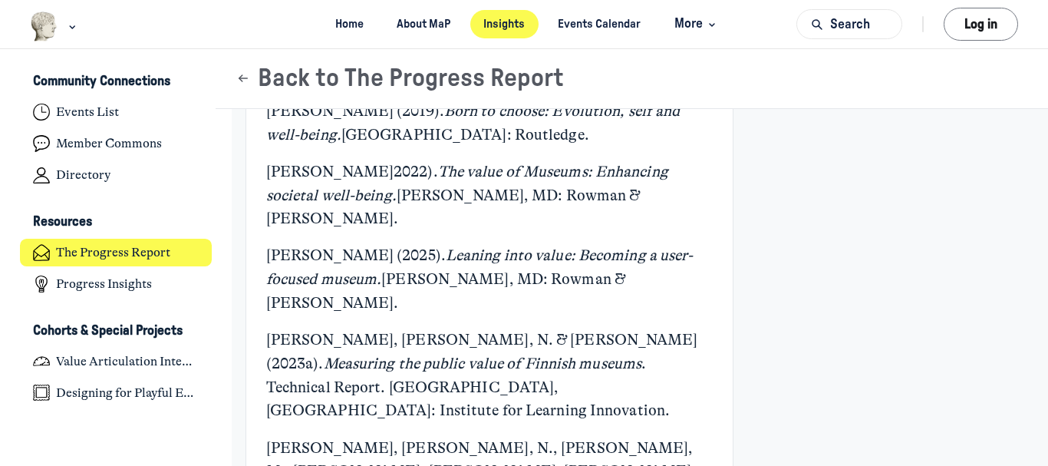
scroll to position [7133, 0]
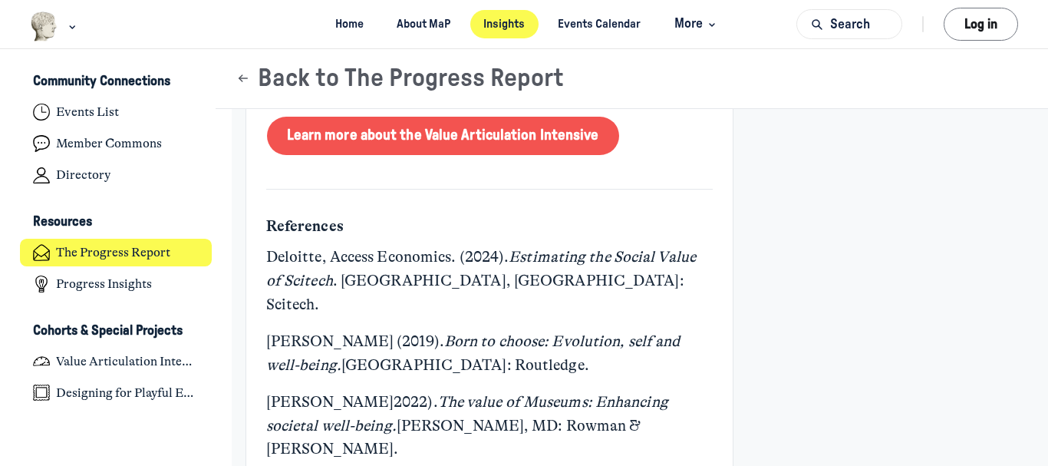
click at [463, 155] on link "Learn more about the Value Articulation Intensive" at bounding box center [443, 136] width 352 height 38
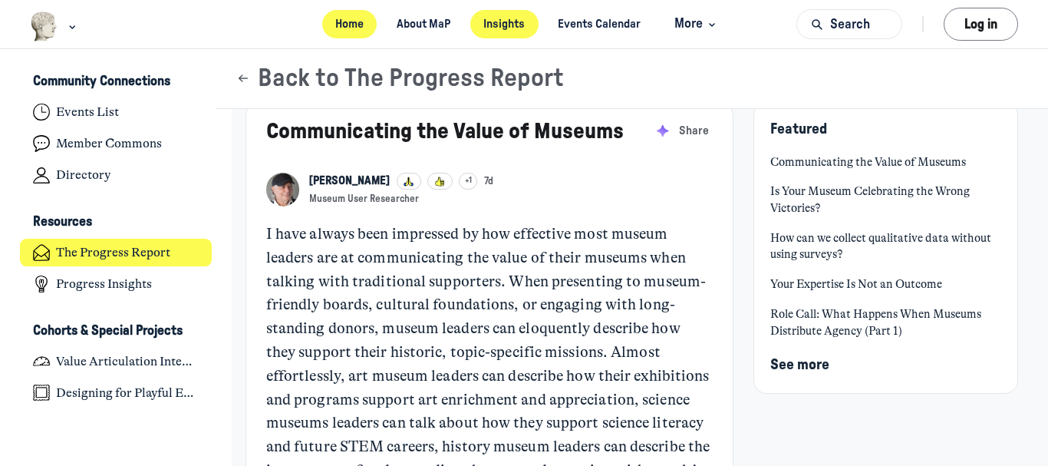
scroll to position [0, 0]
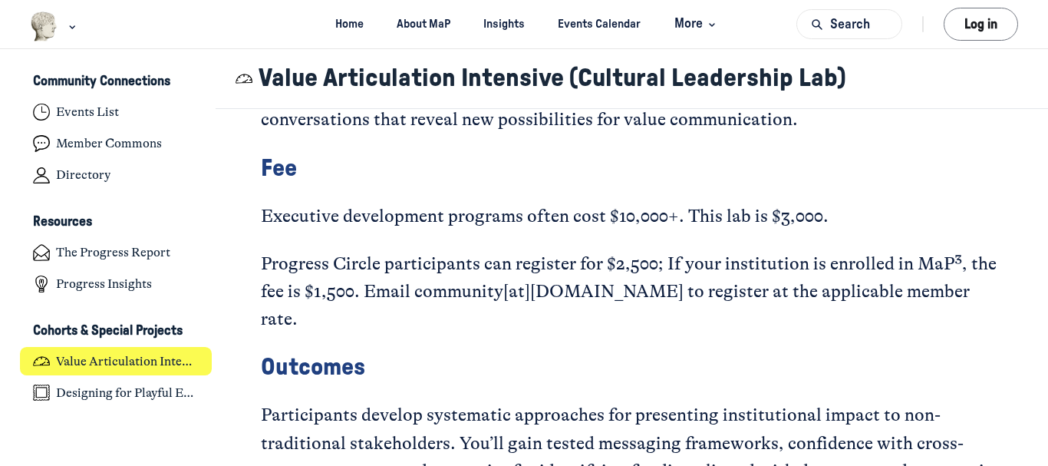
scroll to position [3145, 0]
